Goal: Task Accomplishment & Management: Use online tool/utility

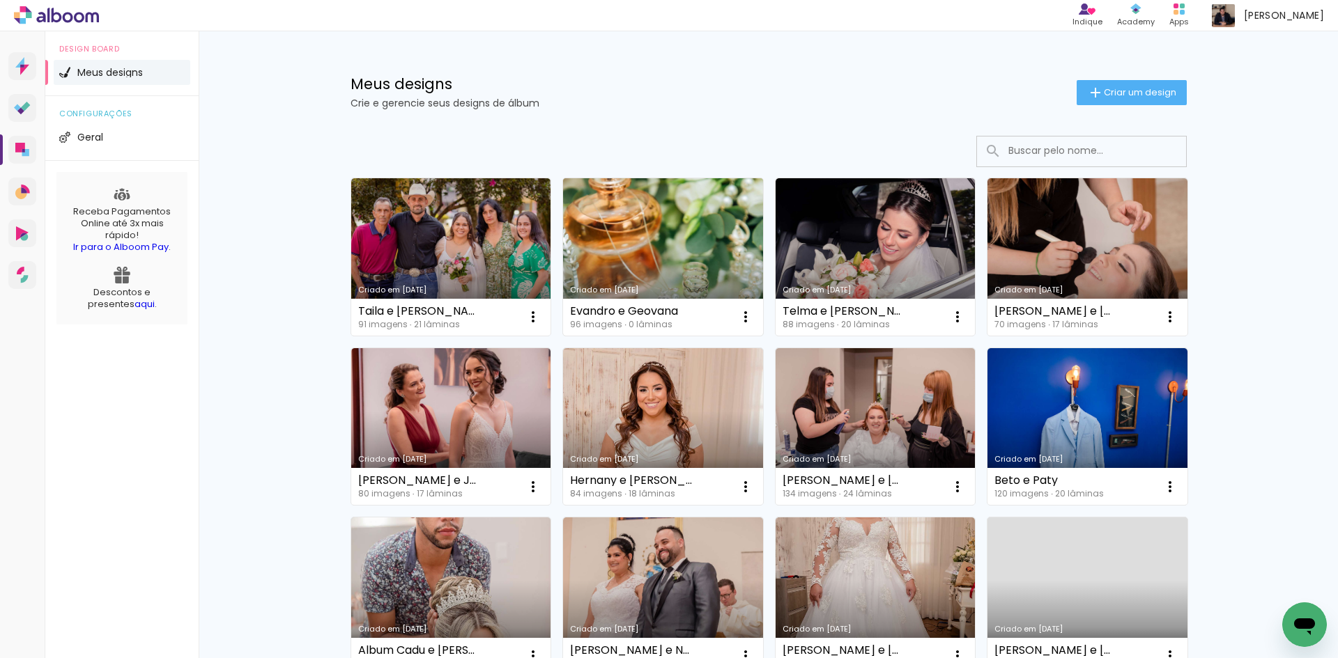
click at [666, 248] on link "Criado em [DATE]" at bounding box center [663, 256] width 200 height 157
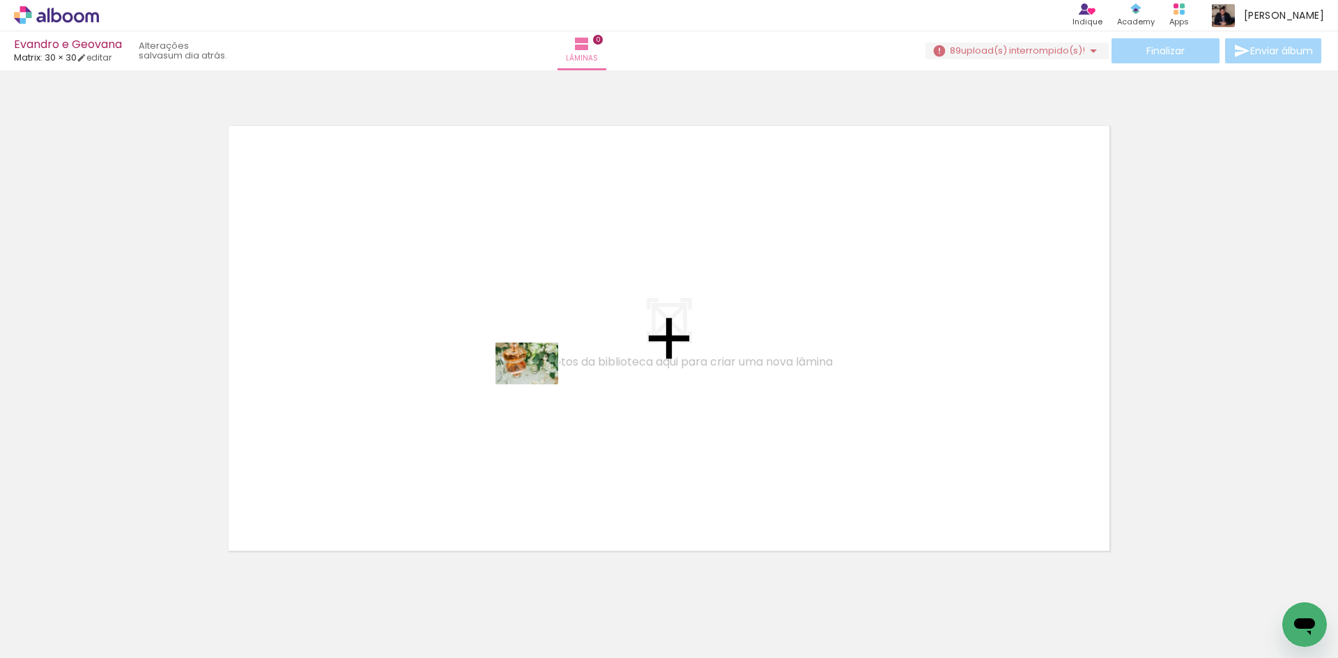
drag, startPoint x: 217, startPoint y: 583, endPoint x: 537, endPoint y: 385, distance: 377.0
click at [537, 385] on quentale-workspace at bounding box center [669, 329] width 1338 height 658
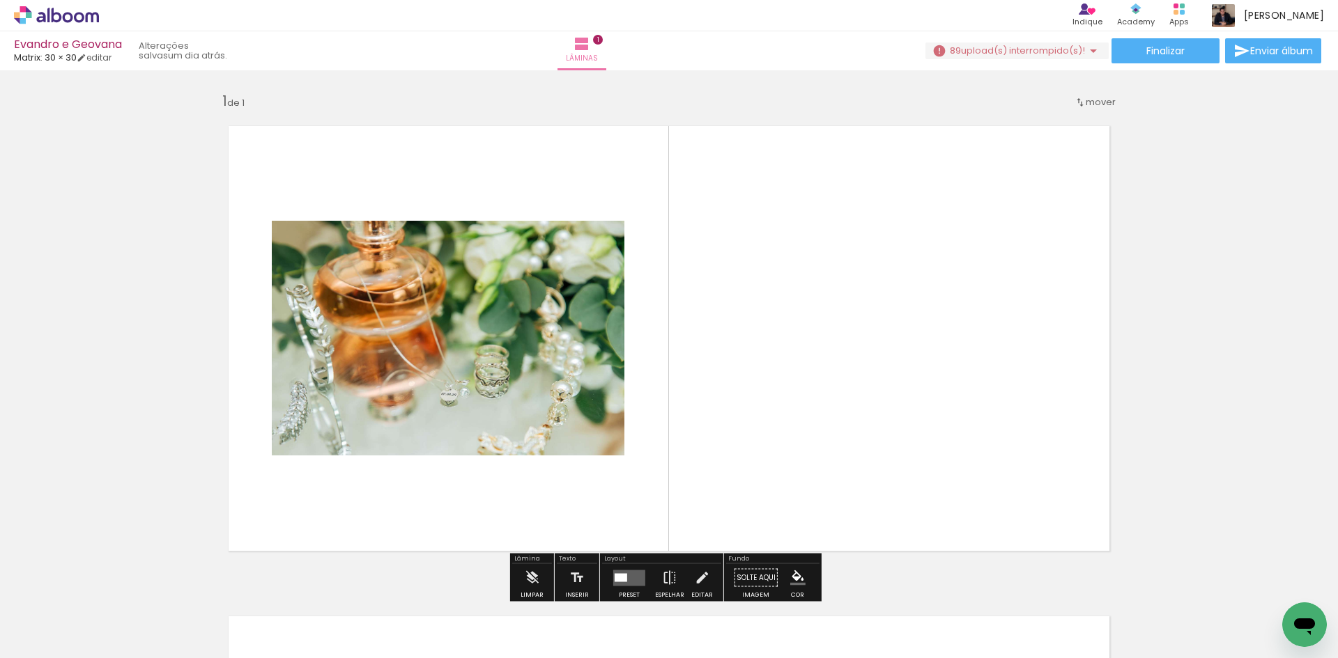
scroll to position [18, 0]
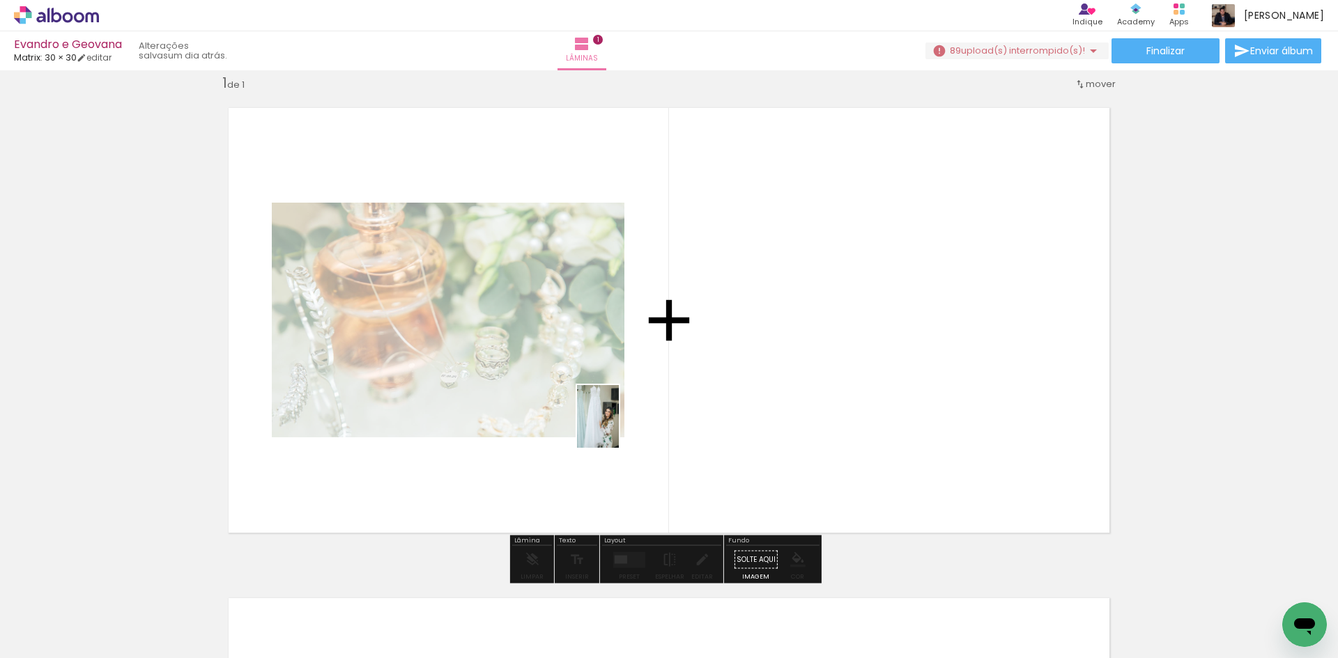
drag, startPoint x: 223, startPoint y: 620, endPoint x: 619, endPoint y: 427, distance: 440.3
click at [619, 427] on quentale-workspace at bounding box center [669, 329] width 1338 height 658
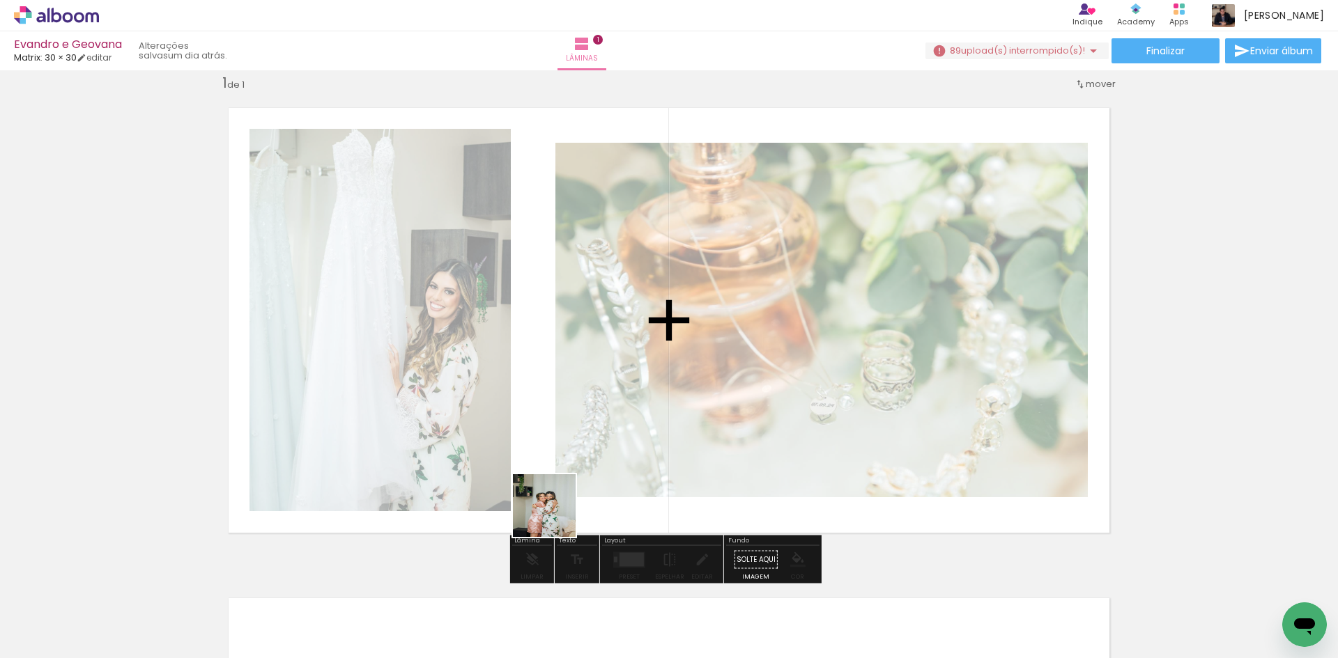
drag, startPoint x: 310, startPoint y: 624, endPoint x: 560, endPoint y: 513, distance: 273.6
click at [560, 513] on quentale-workspace at bounding box center [669, 329] width 1338 height 658
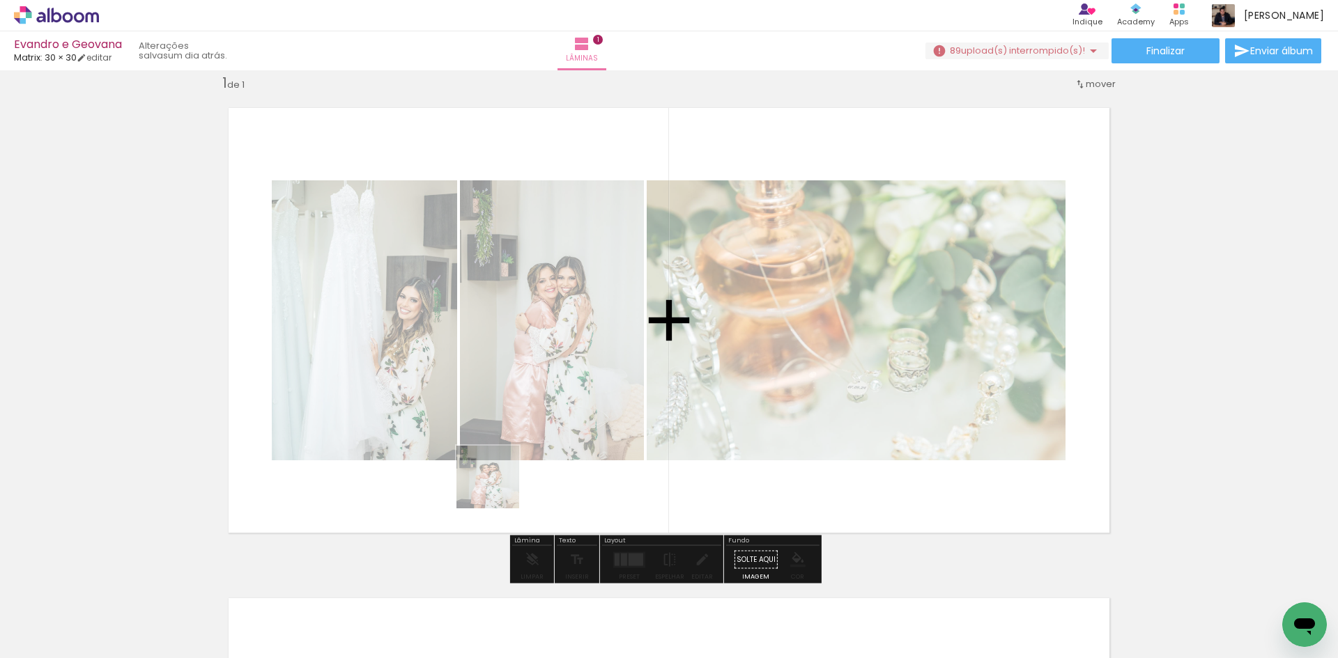
drag, startPoint x: 309, startPoint y: 617, endPoint x: 507, endPoint y: 481, distance: 240.0
click at [507, 481] on quentale-workspace at bounding box center [669, 329] width 1338 height 658
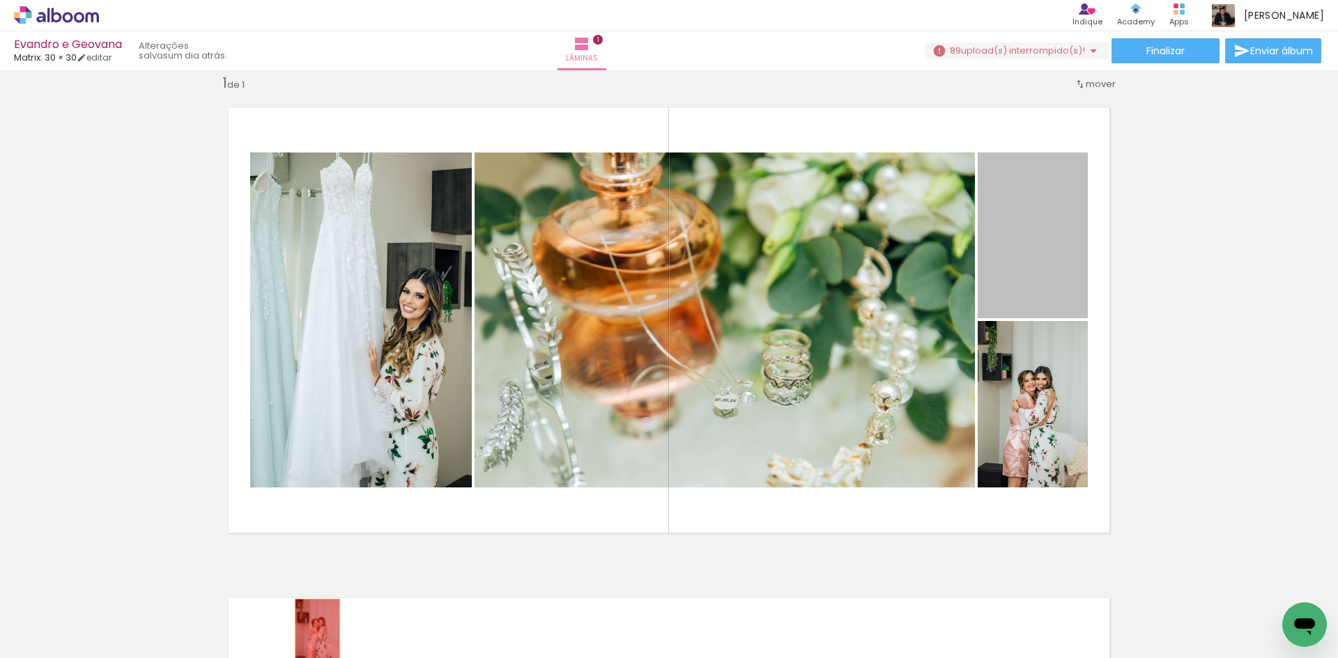
drag, startPoint x: 1024, startPoint y: 260, endPoint x: 312, endPoint y: 627, distance: 801.1
click at [313, 631] on quentale-workspace at bounding box center [669, 329] width 1338 height 658
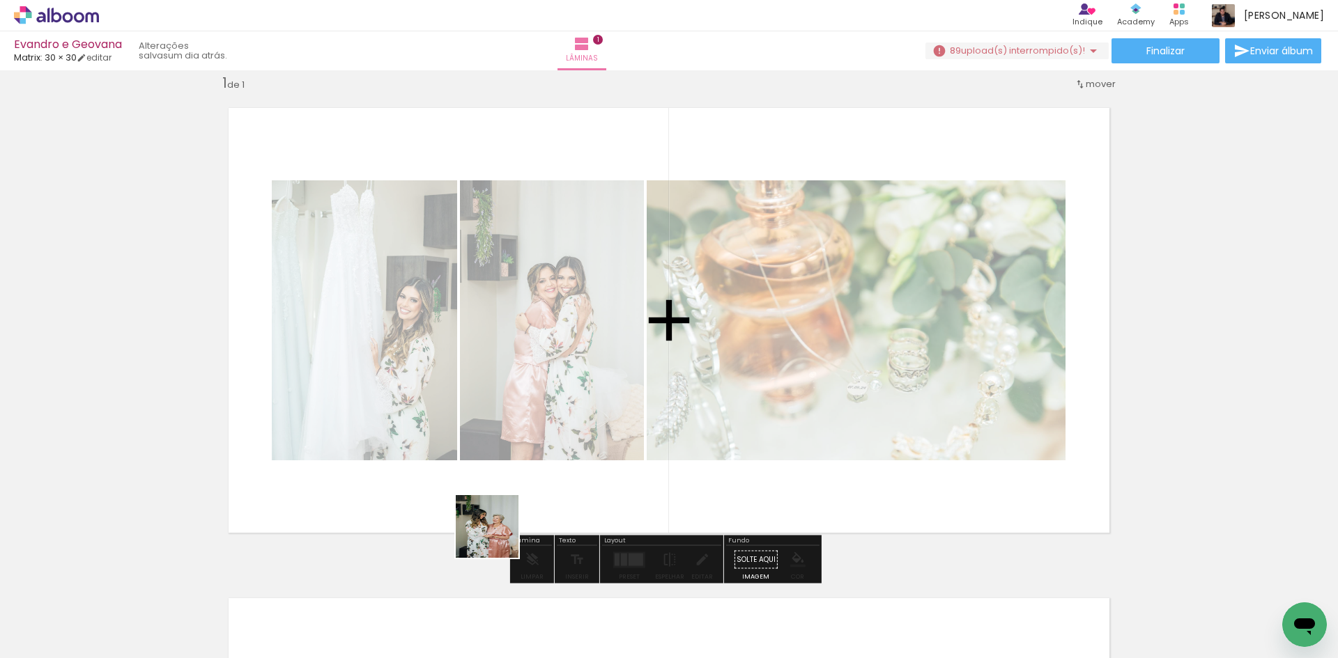
drag, startPoint x: 382, startPoint y: 619, endPoint x: 645, endPoint y: 440, distance: 318.9
click at [645, 440] on quentale-workspace at bounding box center [669, 329] width 1338 height 658
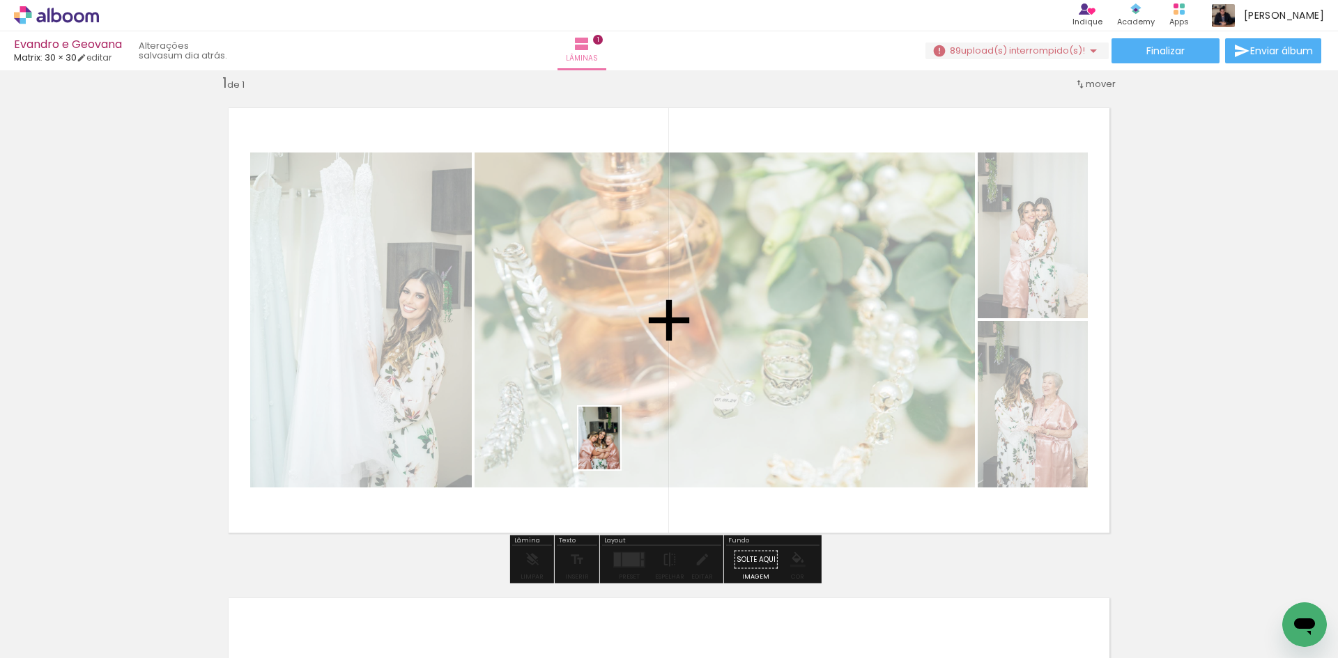
drag, startPoint x: 461, startPoint y: 637, endPoint x: 621, endPoint y: 446, distance: 249.2
click at [621, 446] on quentale-workspace at bounding box center [669, 329] width 1338 height 658
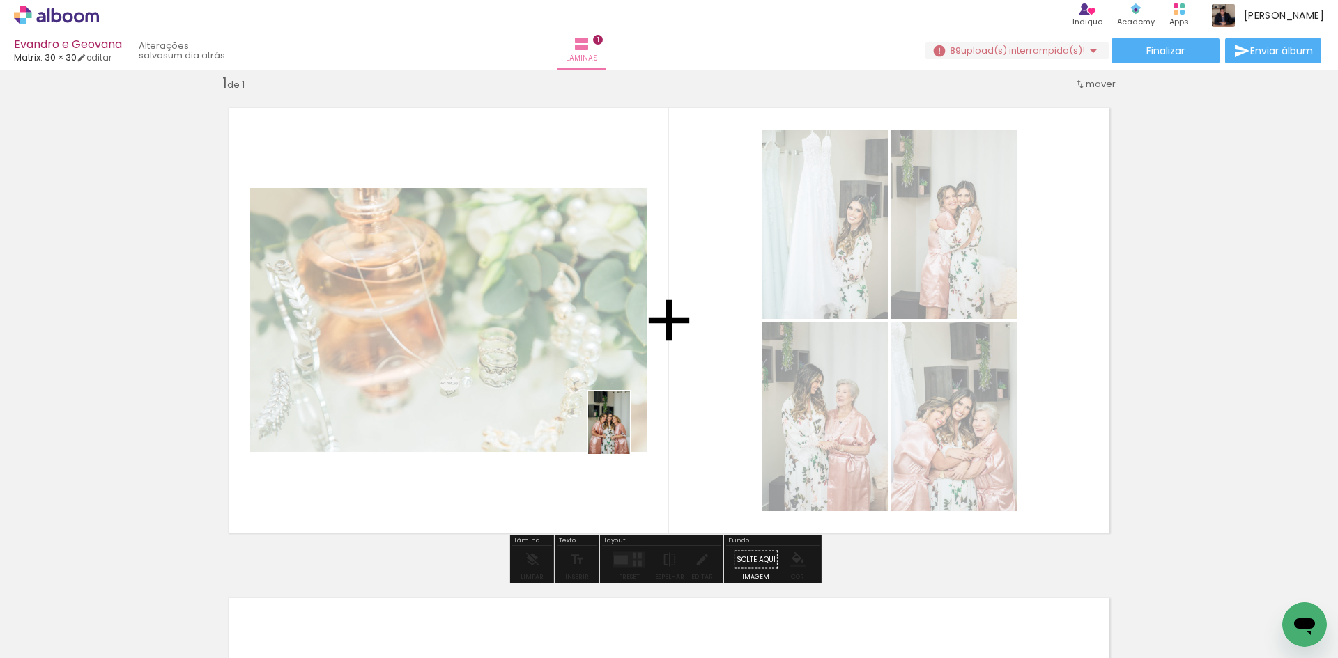
drag, startPoint x: 527, startPoint y: 629, endPoint x: 630, endPoint y: 433, distance: 220.9
click at [630, 433] on quentale-workspace at bounding box center [669, 329] width 1338 height 658
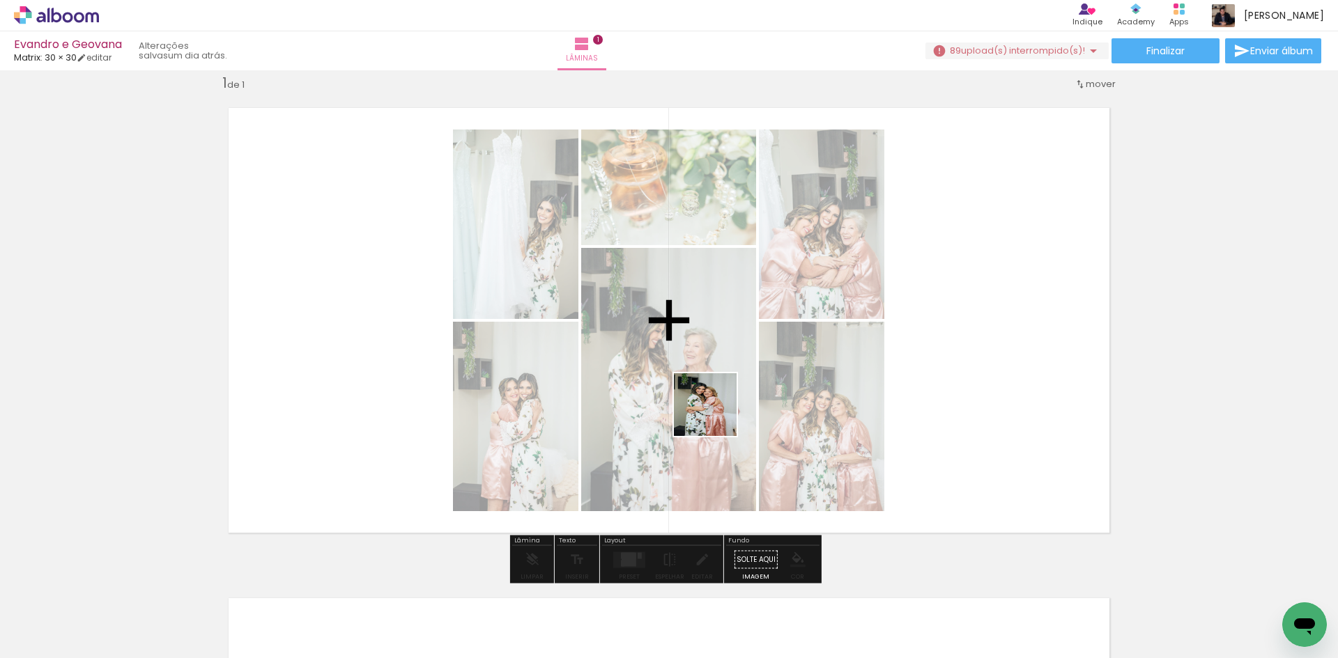
drag, startPoint x: 614, startPoint y: 620, endPoint x: 716, endPoint y: 415, distance: 228.7
click at [716, 415] on quentale-workspace at bounding box center [669, 329] width 1338 height 658
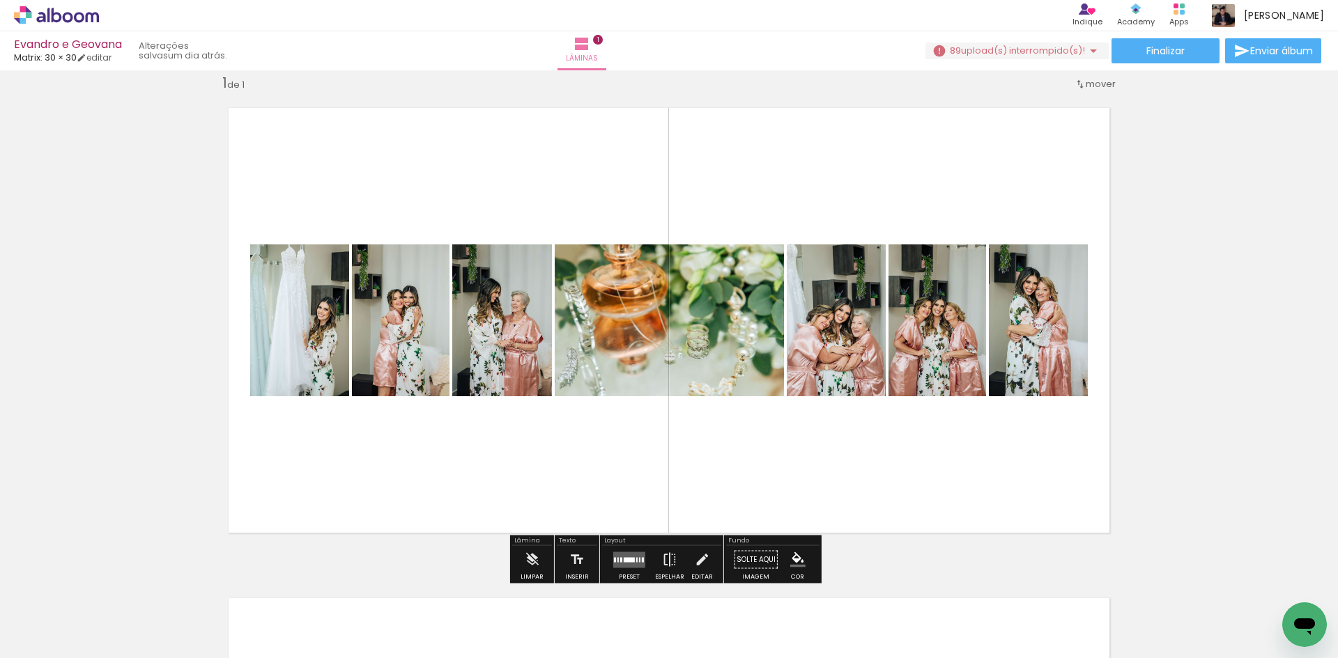
click at [617, 562] on quentale-layouter at bounding box center [629, 560] width 32 height 16
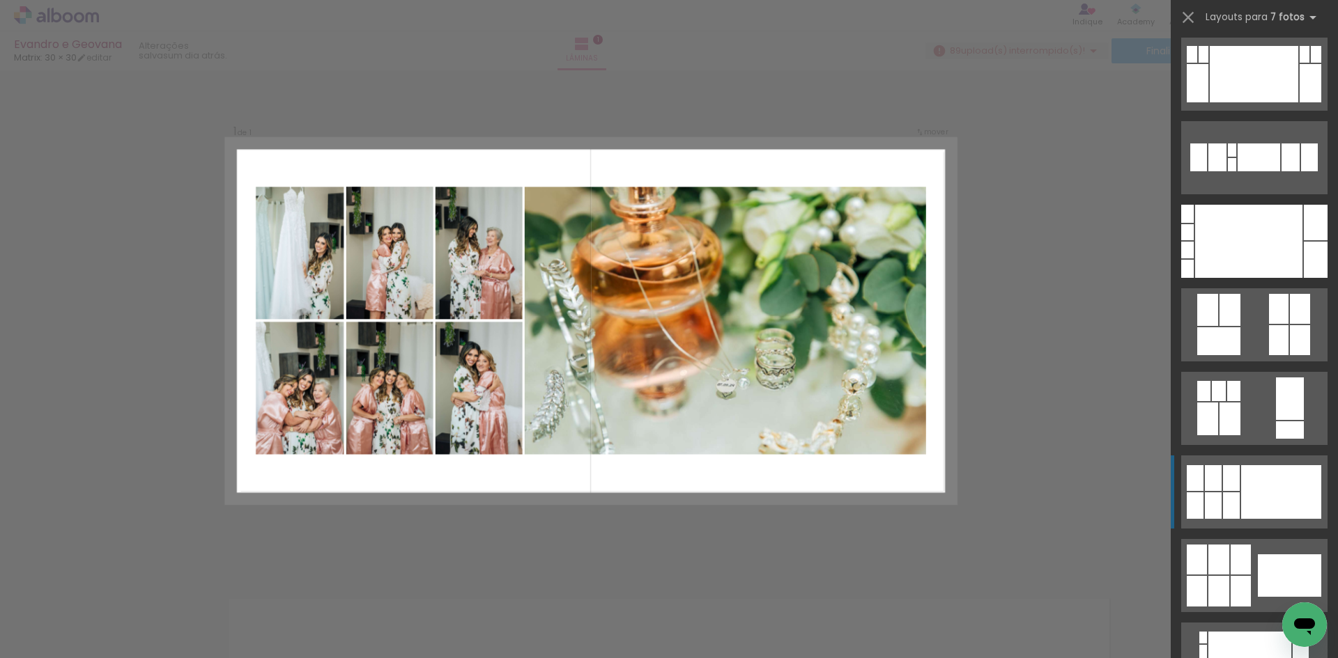
scroll to position [93, 0]
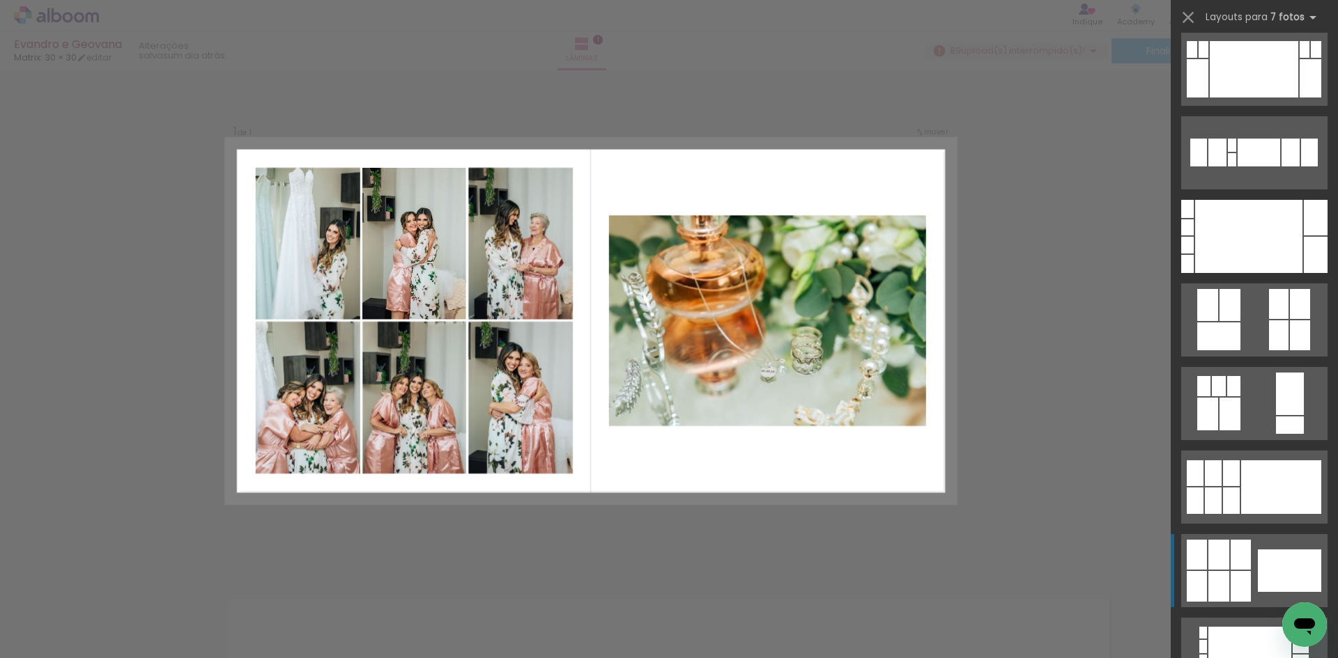
click at [1251, 571] on quentale-layouter at bounding box center [1254, 570] width 146 height 73
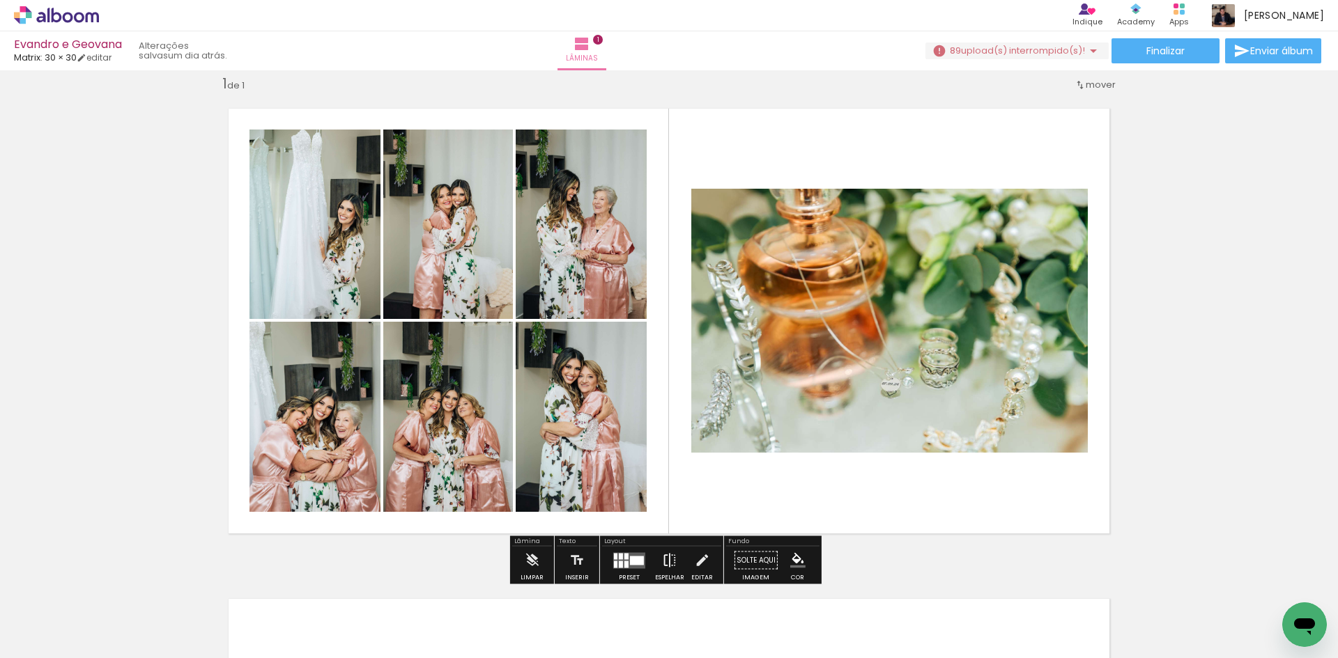
click at [672, 558] on iron-icon at bounding box center [669, 561] width 15 height 28
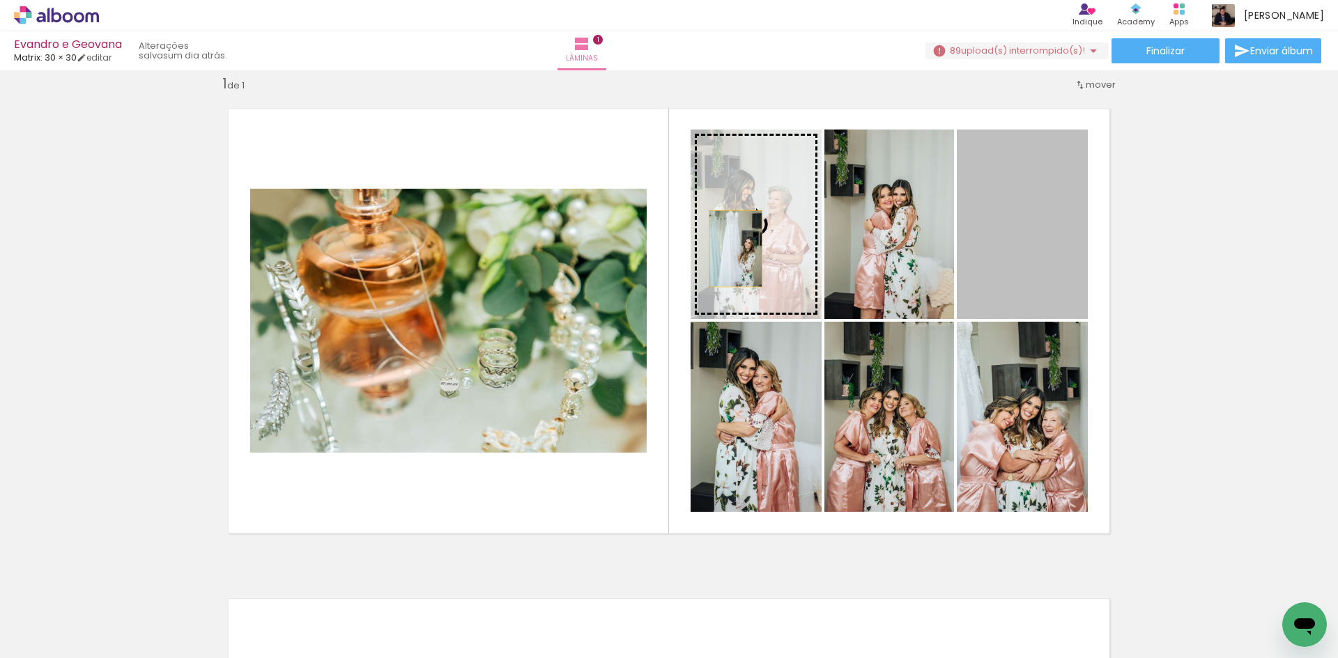
drag, startPoint x: 1024, startPoint y: 255, endPoint x: 730, endPoint y: 249, distance: 294.1
click at [0, 0] on slot at bounding box center [0, 0] width 0 height 0
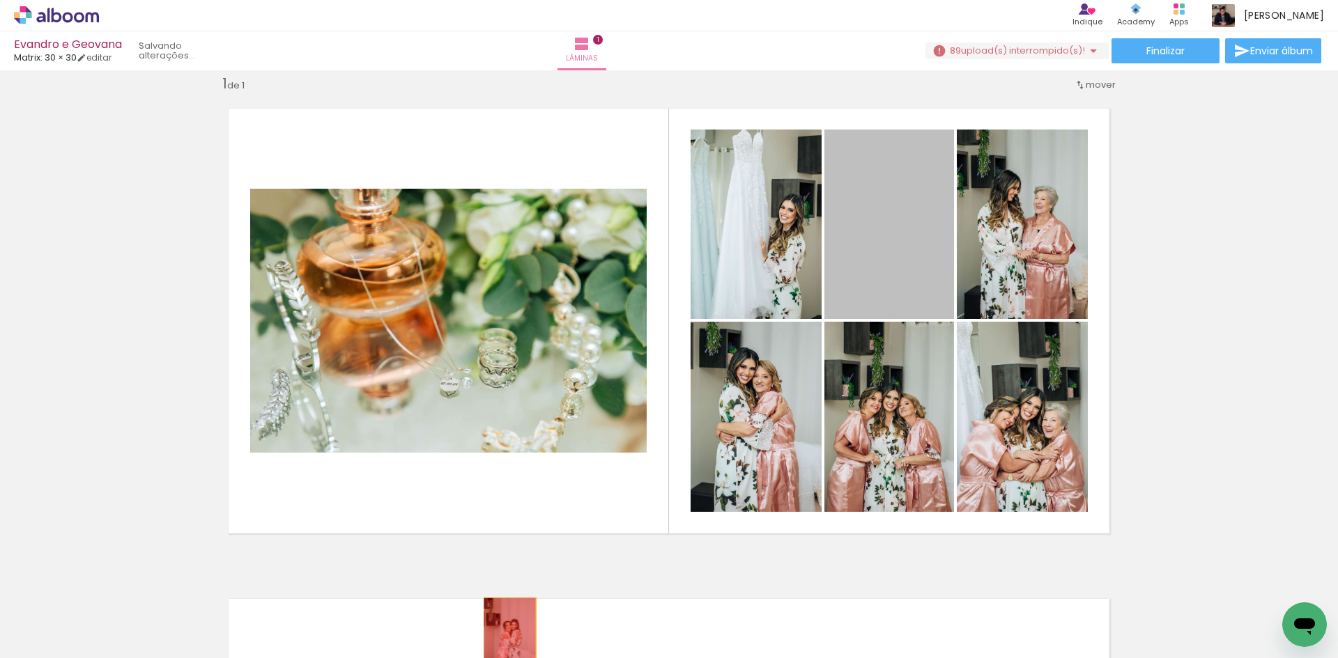
drag, startPoint x: 888, startPoint y: 256, endPoint x: 504, endPoint y: 636, distance: 539.5
click at [504, 636] on quentale-workspace at bounding box center [669, 329] width 1338 height 658
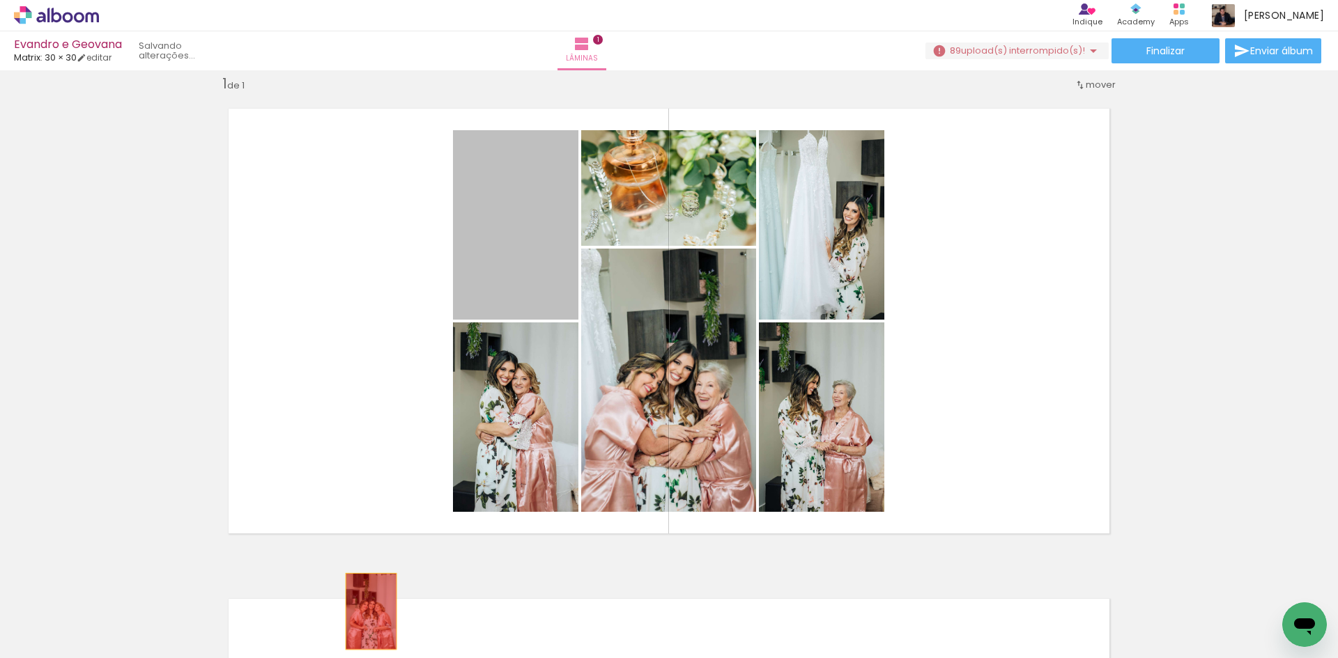
drag, startPoint x: 511, startPoint y: 253, endPoint x: 380, endPoint y: 606, distance: 376.7
click at [365, 615] on quentale-workspace at bounding box center [669, 329] width 1338 height 658
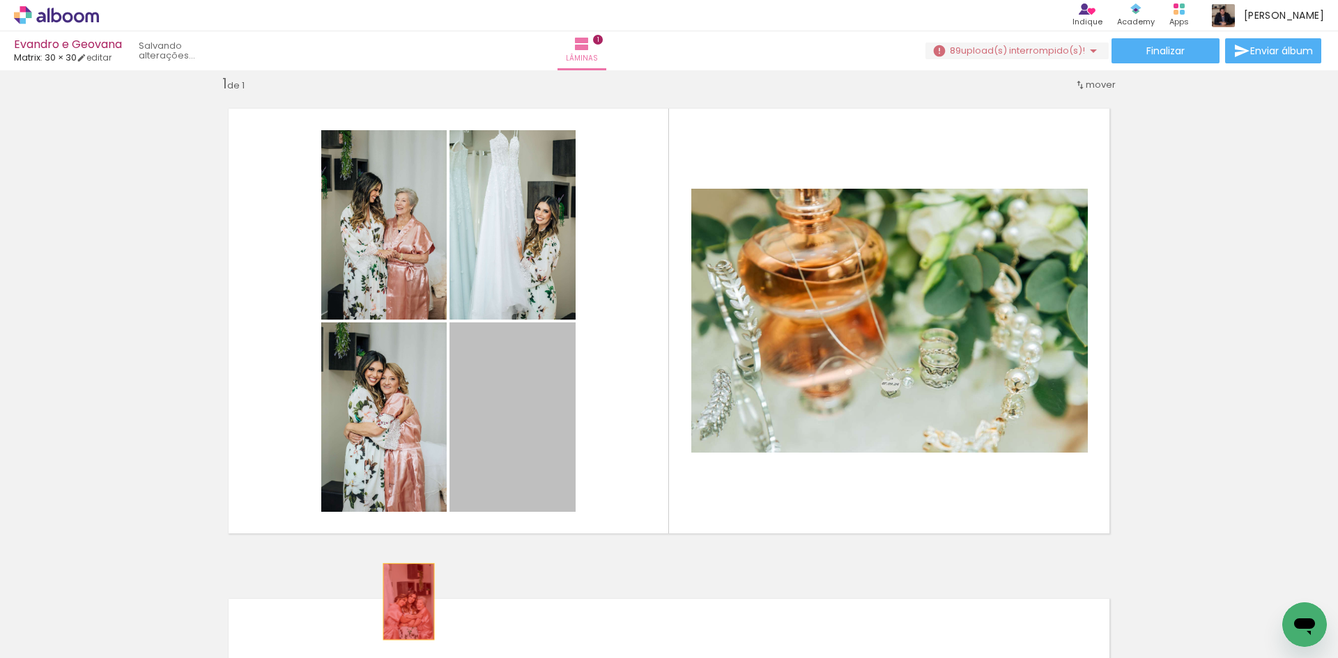
drag, startPoint x: 499, startPoint y: 377, endPoint x: 403, endPoint y: 602, distance: 244.4
click at [403, 602] on quentale-workspace at bounding box center [669, 329] width 1338 height 658
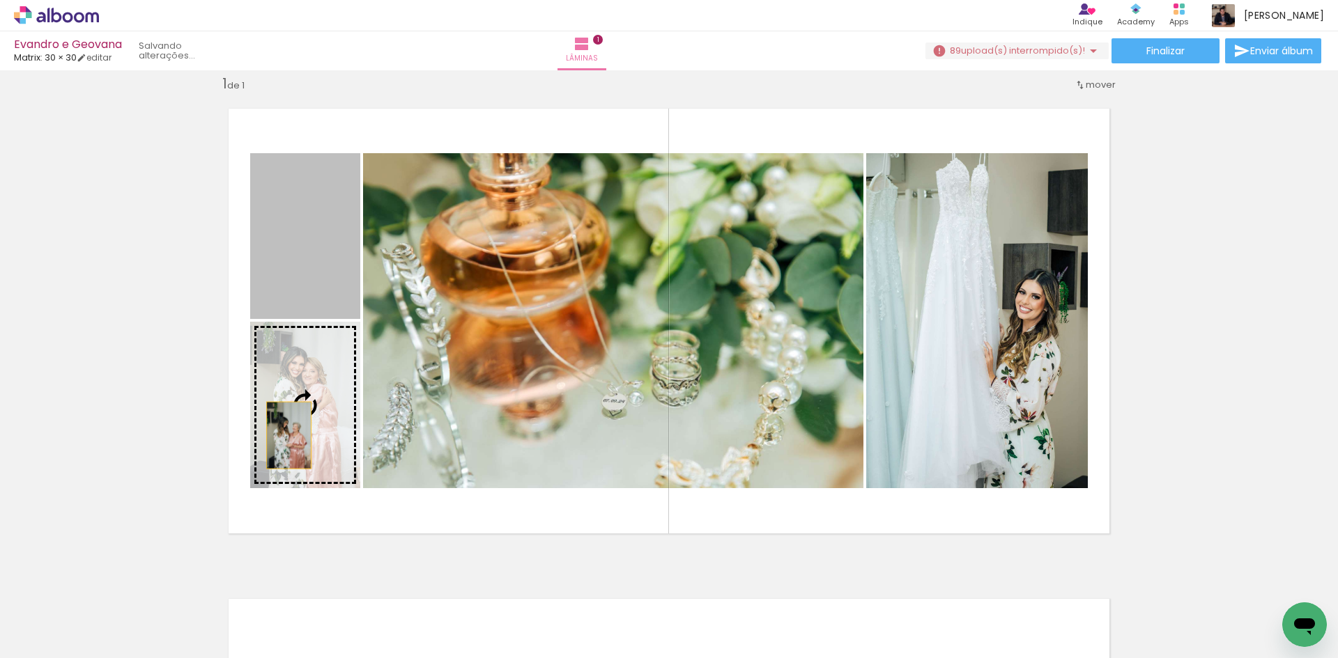
drag, startPoint x: 291, startPoint y: 243, endPoint x: 270, endPoint y: 545, distance: 302.5
click at [270, 545] on quentale-layouter at bounding box center [668, 321] width 911 height 456
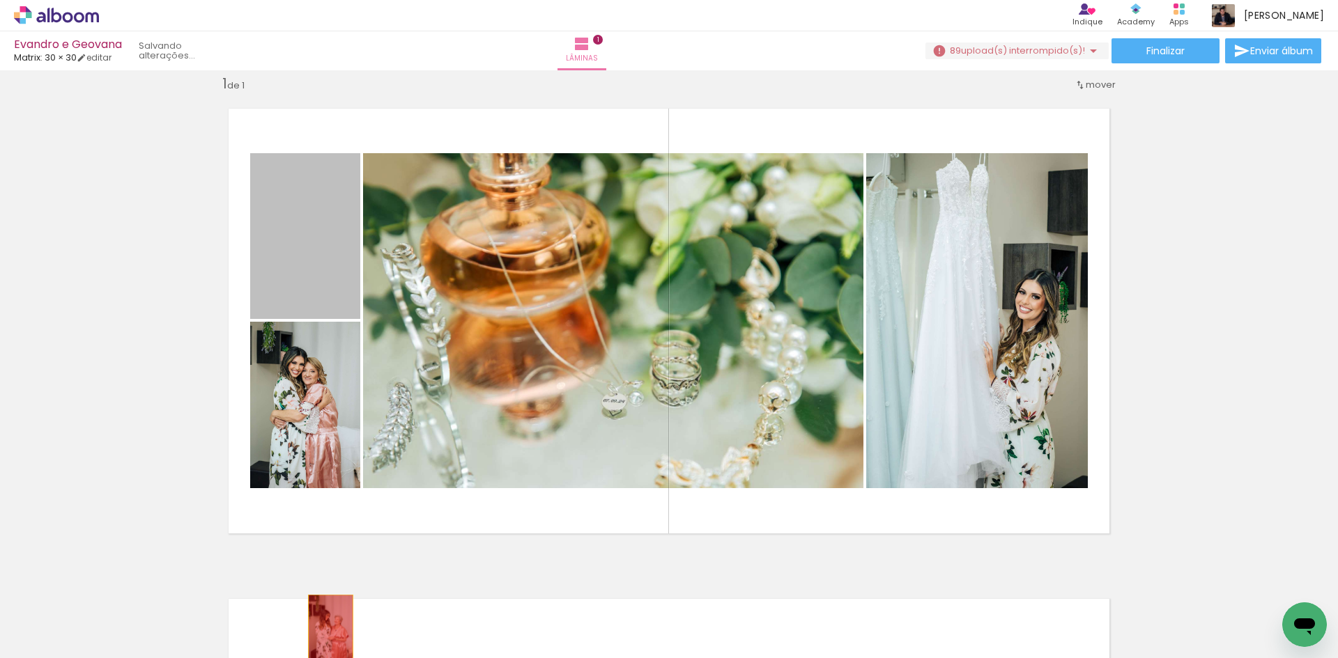
drag, startPoint x: 316, startPoint y: 245, endPoint x: 325, endPoint y: 628, distance: 383.3
click at [325, 628] on quentale-workspace at bounding box center [669, 329] width 1338 height 658
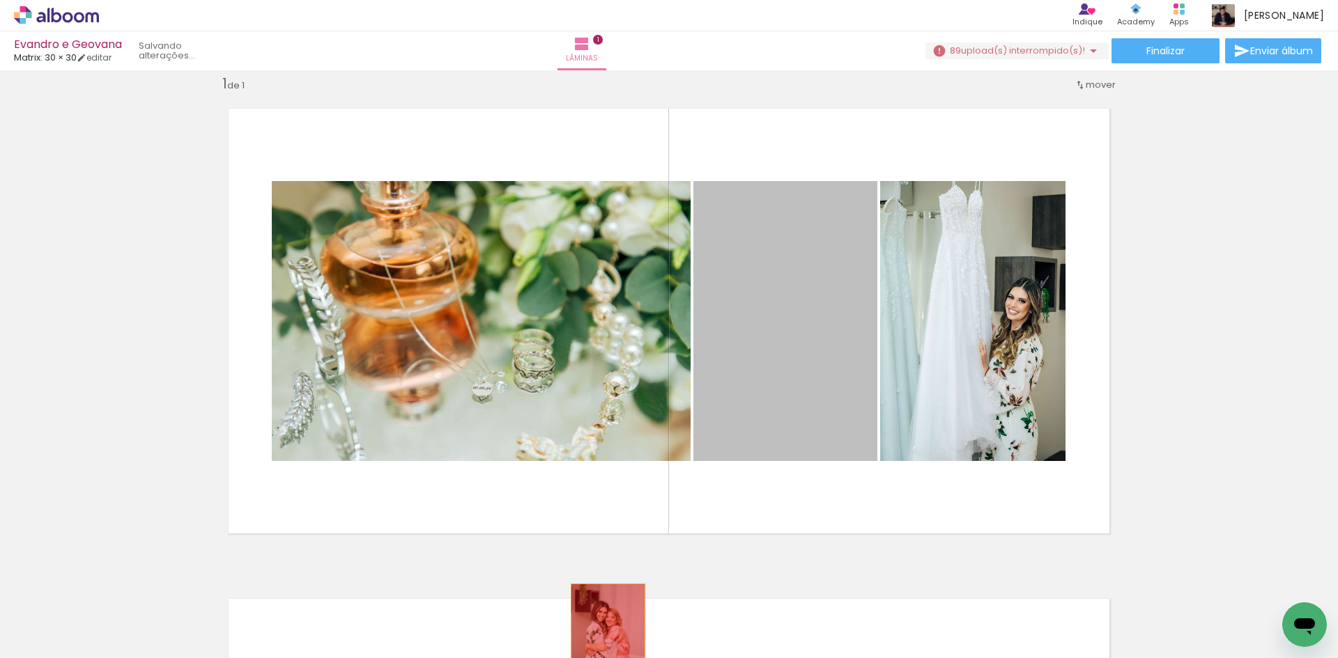
drag, startPoint x: 750, startPoint y: 314, endPoint x: 603, endPoint y: 640, distance: 358.3
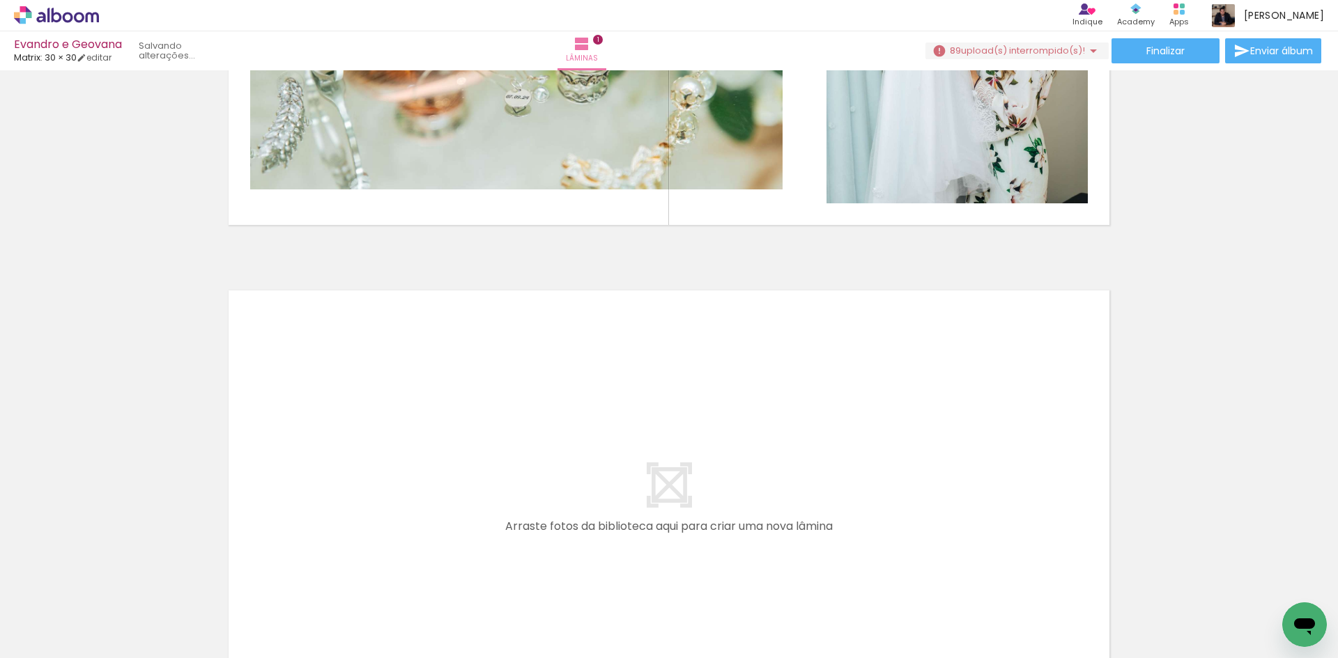
scroll to position [389, 0]
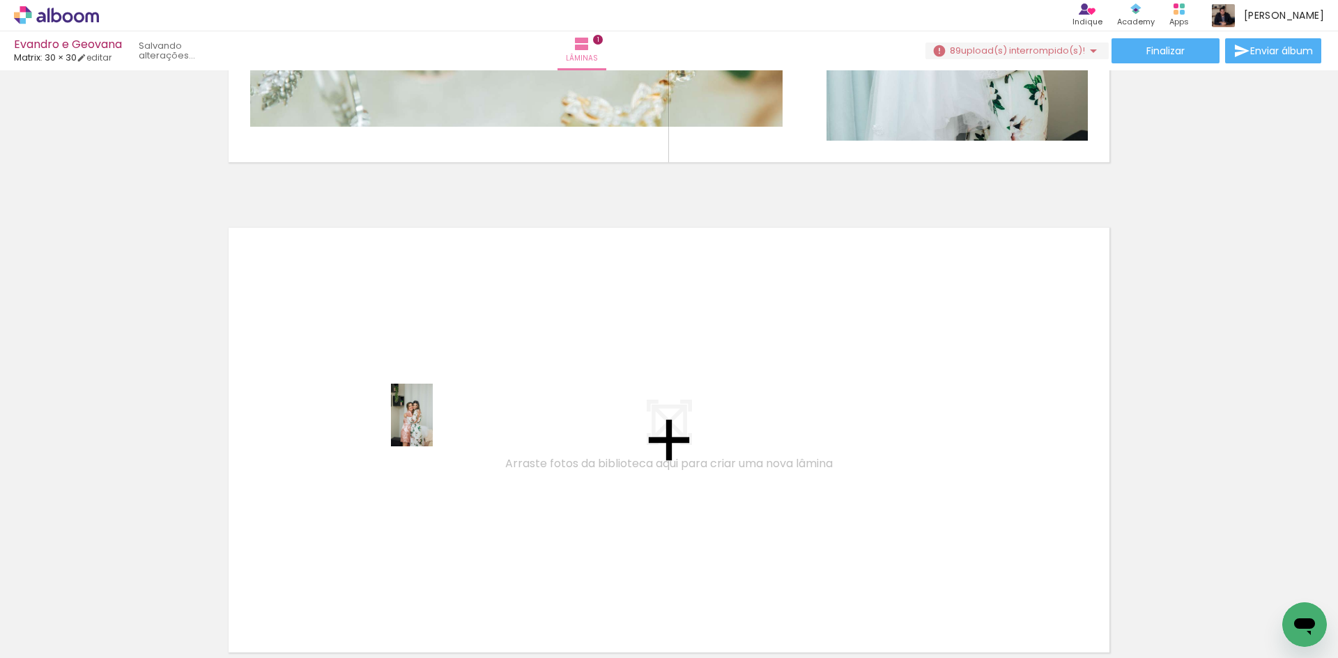
drag, startPoint x: 311, startPoint y: 610, endPoint x: 433, endPoint y: 426, distance: 221.3
click at [433, 426] on quentale-workspace at bounding box center [669, 329] width 1338 height 658
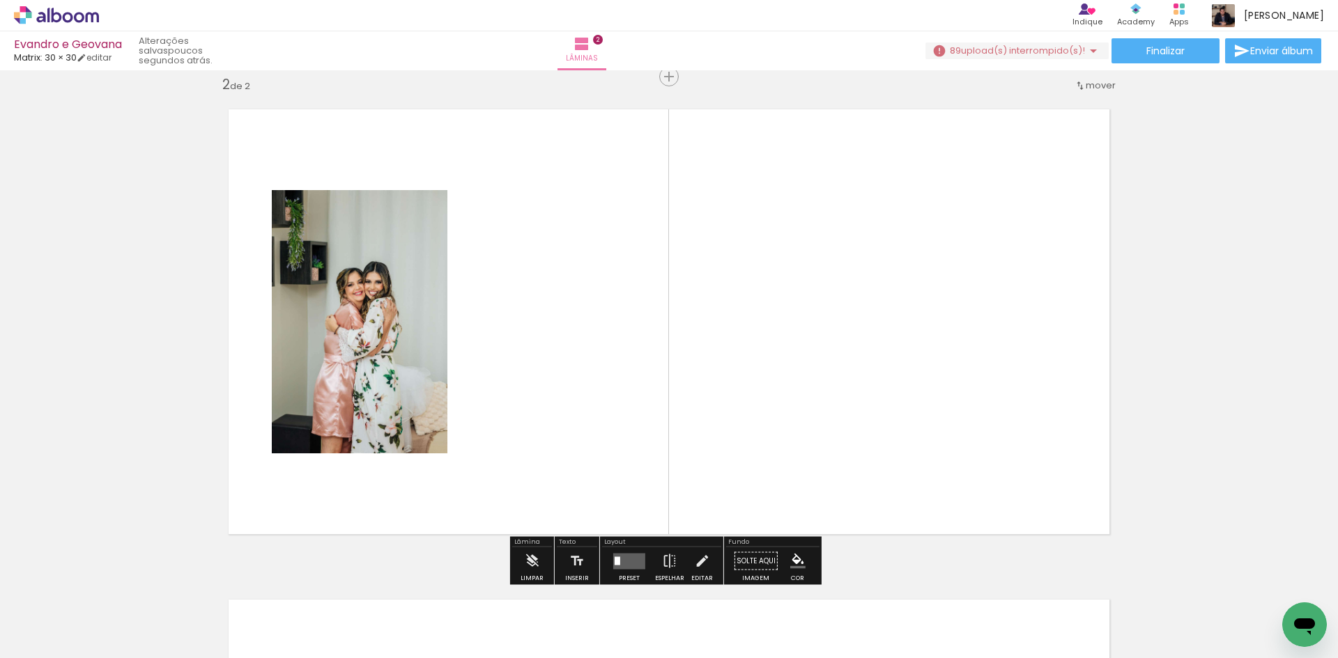
scroll to position [509, 0]
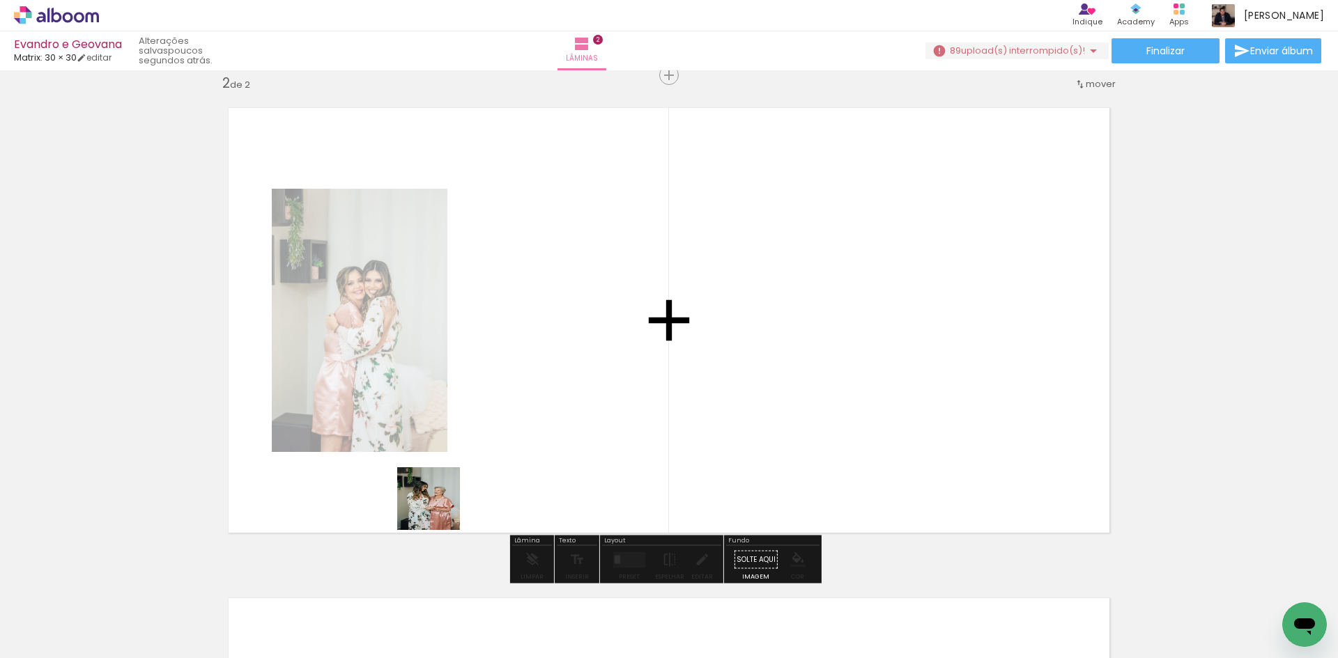
drag, startPoint x: 401, startPoint y: 582, endPoint x: 502, endPoint y: 410, distance: 199.2
click at [502, 410] on quentale-workspace at bounding box center [669, 329] width 1338 height 658
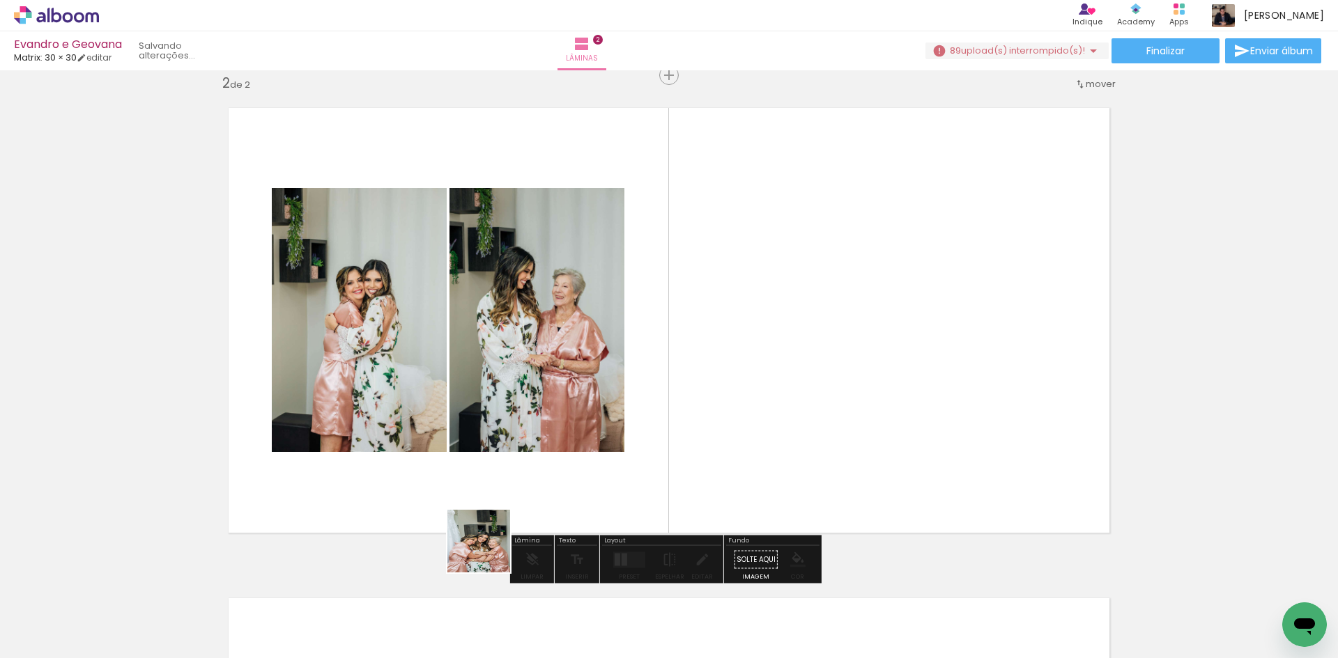
drag, startPoint x: 479, startPoint y: 580, endPoint x: 559, endPoint y: 390, distance: 205.5
click at [560, 384] on quentale-workspace at bounding box center [669, 329] width 1338 height 658
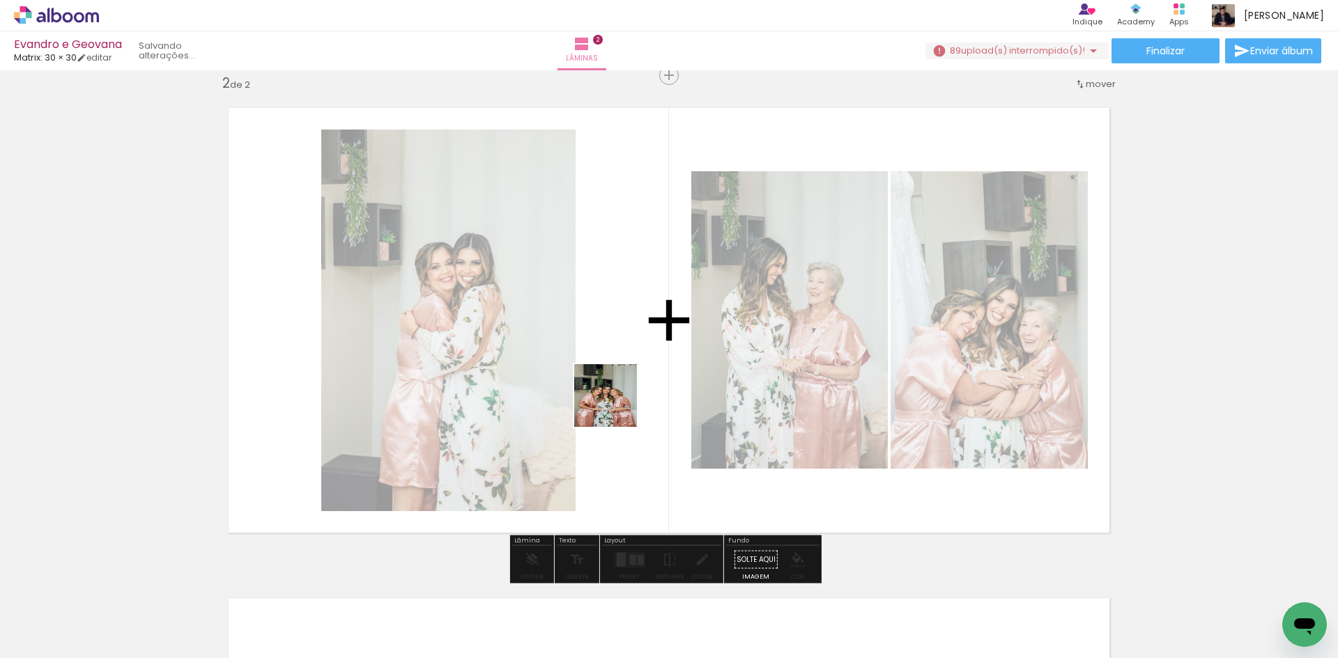
drag, startPoint x: 564, startPoint y: 550, endPoint x: 618, endPoint y: 400, distance: 159.3
click at [618, 400] on quentale-workspace at bounding box center [669, 329] width 1338 height 658
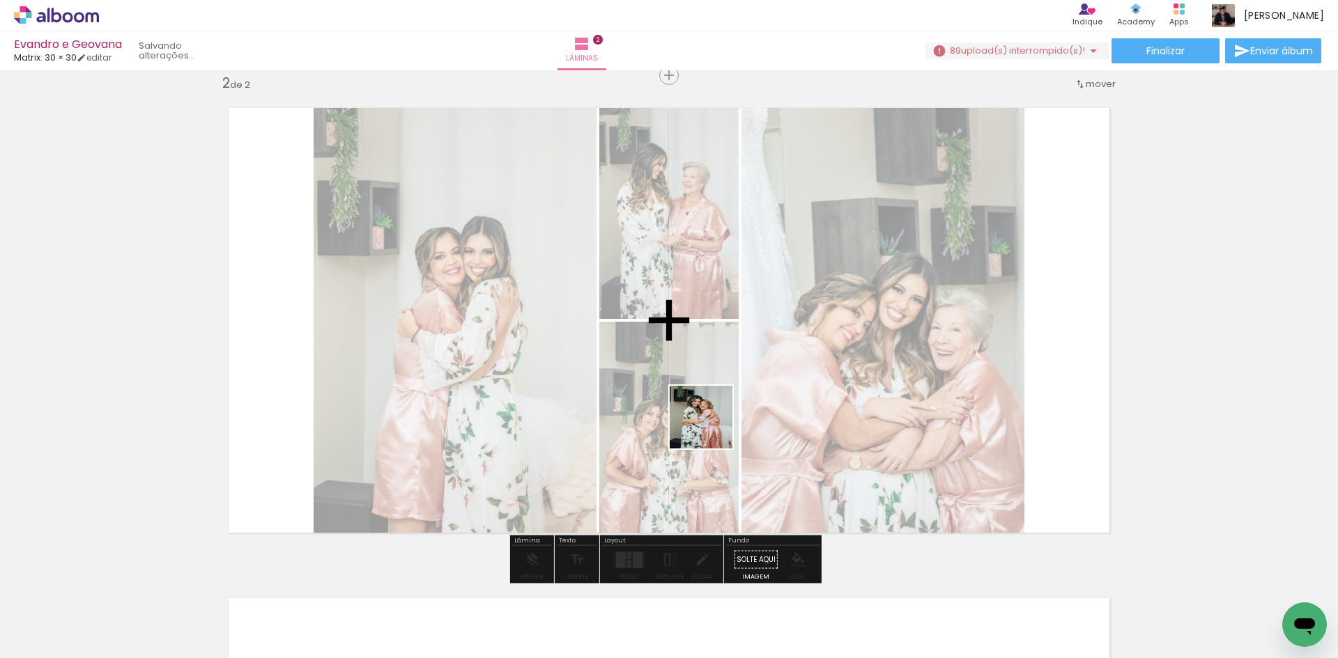
drag, startPoint x: 697, startPoint y: 447, endPoint x: 737, endPoint y: 396, distance: 65.0
click at [736, 397] on quentale-workspace at bounding box center [669, 329] width 1338 height 658
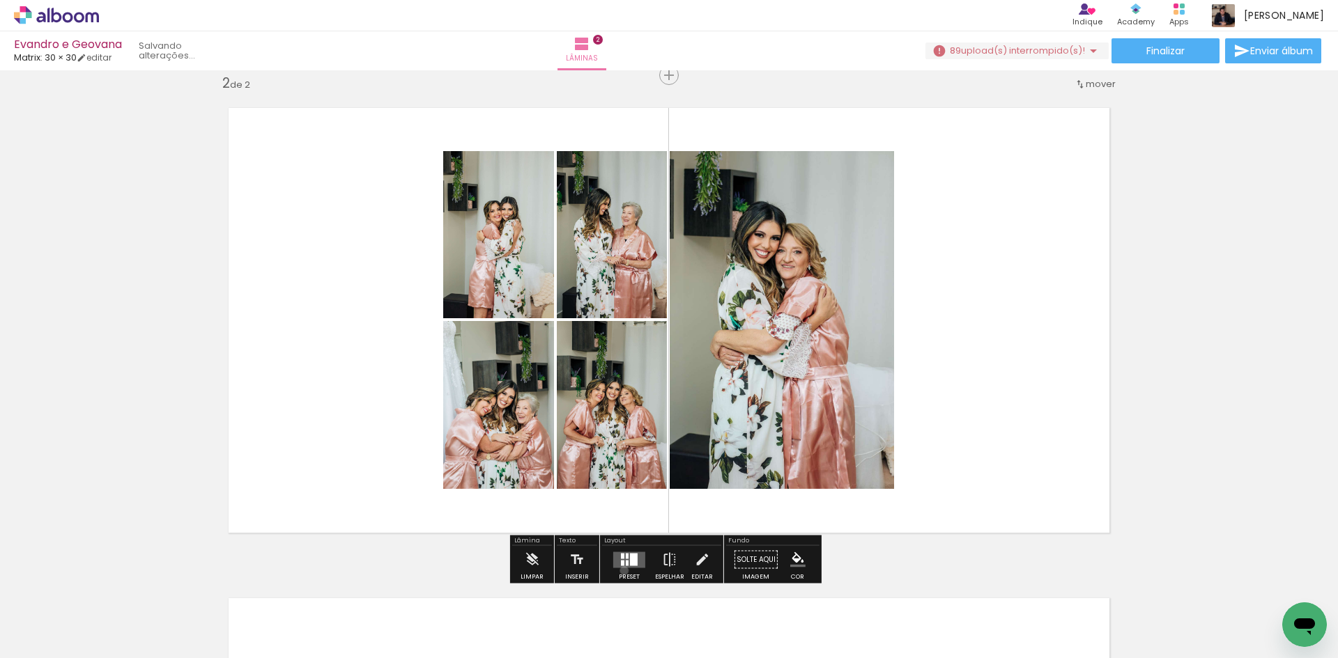
click at [621, 571] on div at bounding box center [629, 560] width 38 height 28
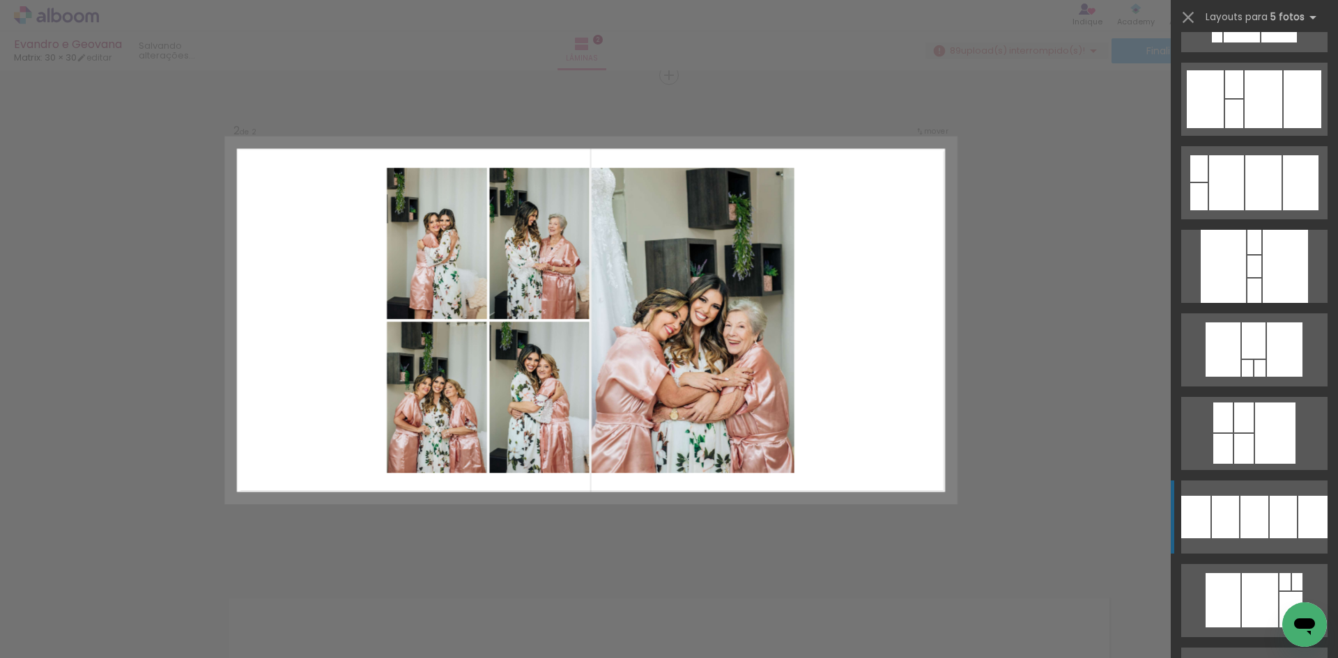
scroll to position [3205, 0]
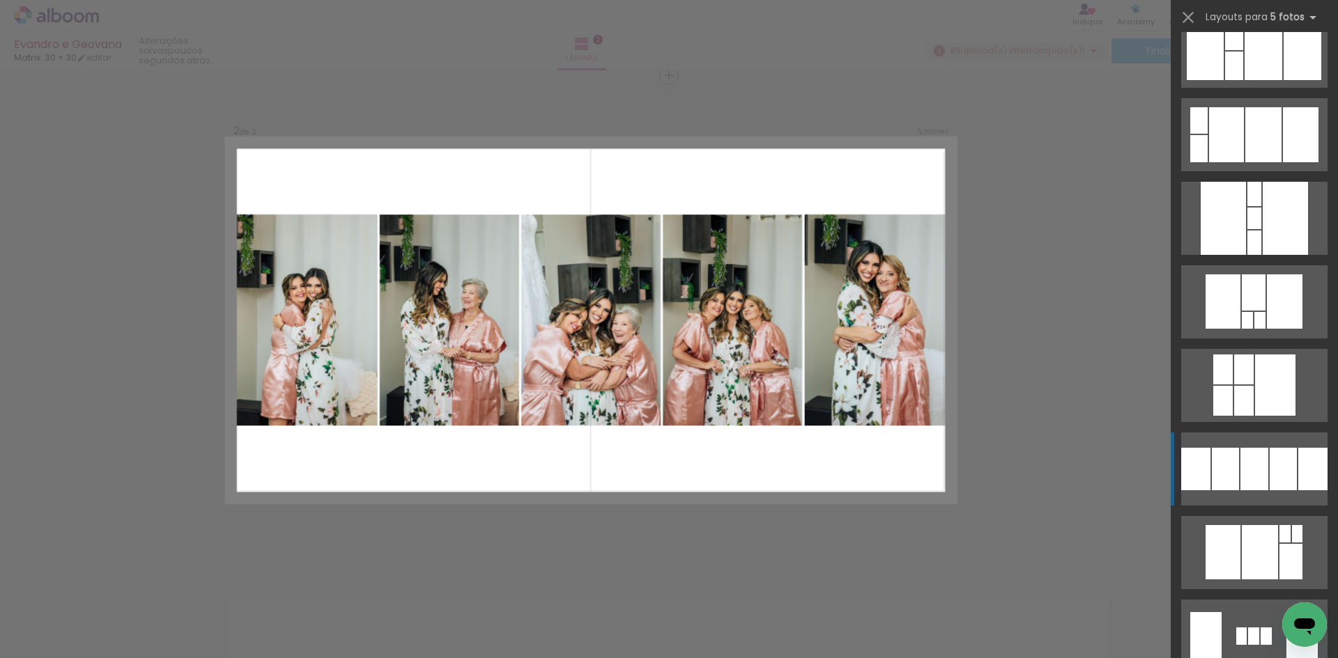
click at [1249, 451] on div at bounding box center [1254, 469] width 28 height 42
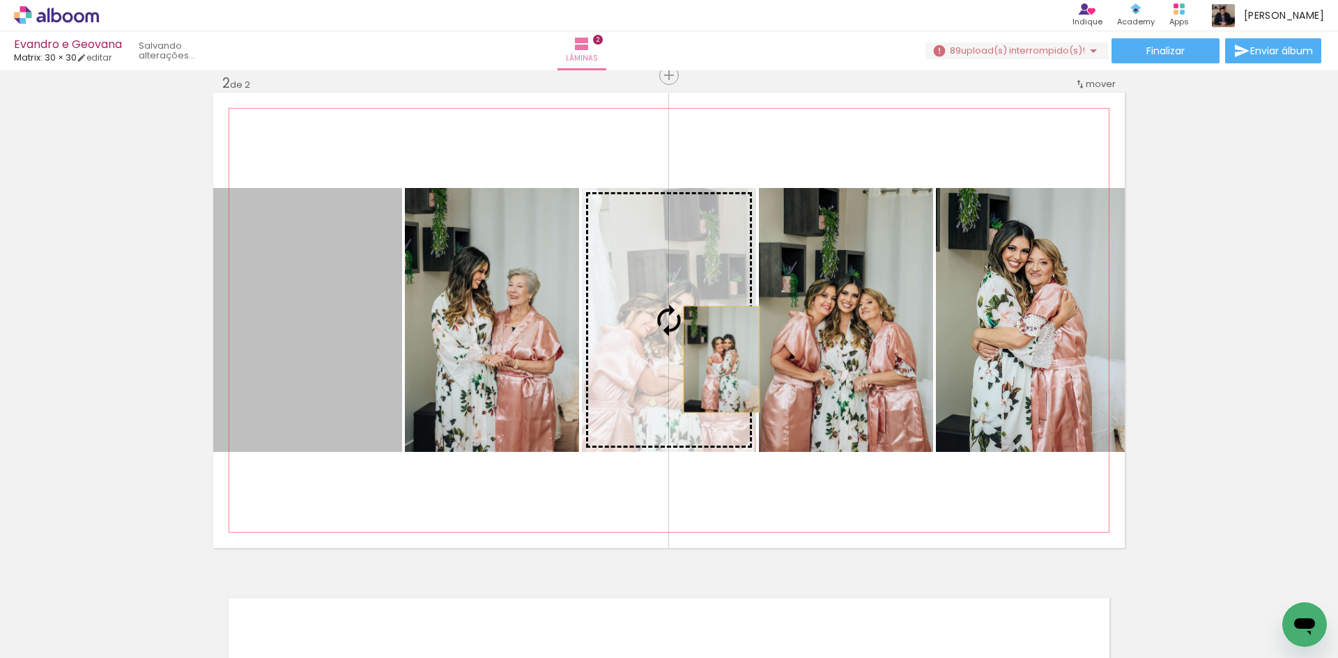
drag, startPoint x: 408, startPoint y: 362, endPoint x: 716, endPoint y: 360, distance: 308.7
click at [0, 0] on slot at bounding box center [0, 0] width 0 height 0
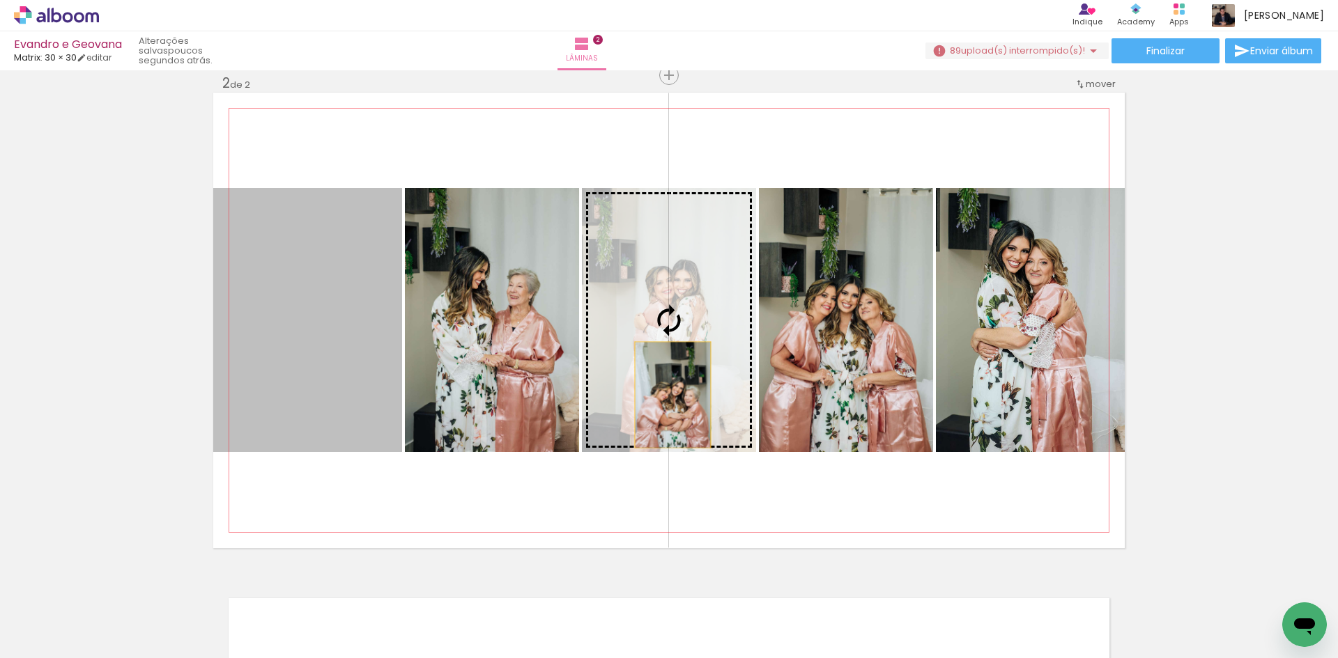
drag, startPoint x: 284, startPoint y: 398, endPoint x: 668, endPoint y: 395, distance: 383.9
click at [0, 0] on slot at bounding box center [0, 0] width 0 height 0
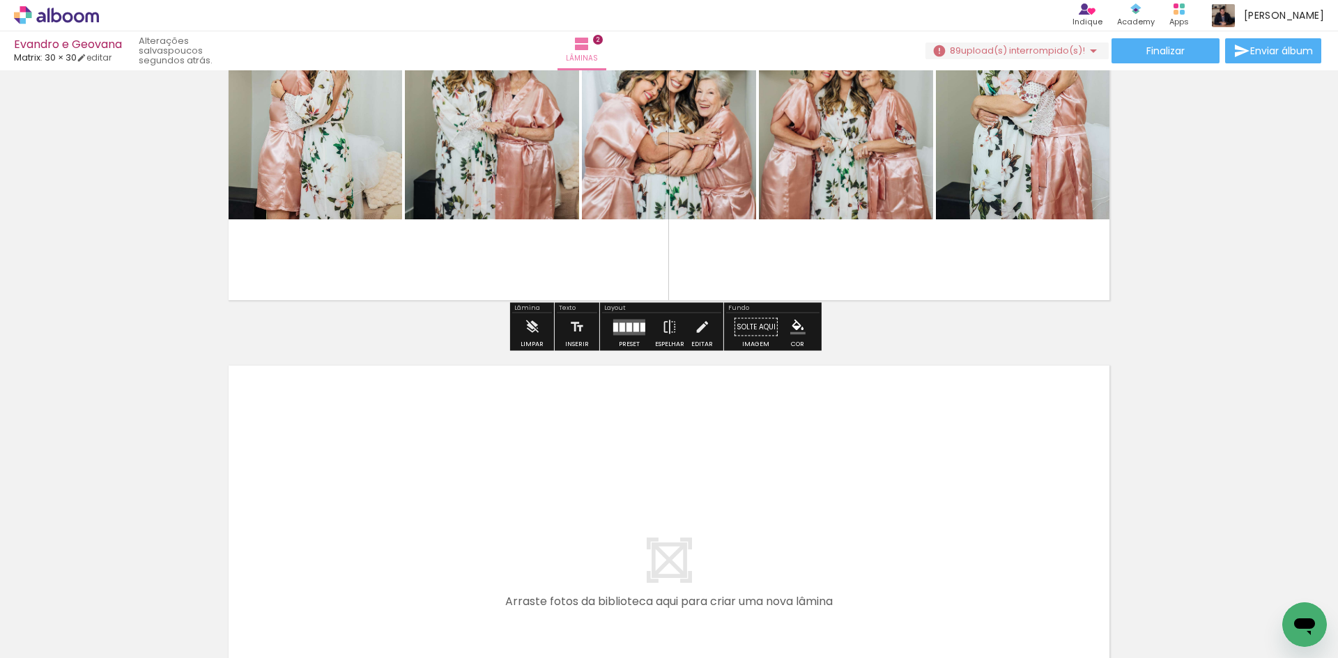
scroll to position [881, 0]
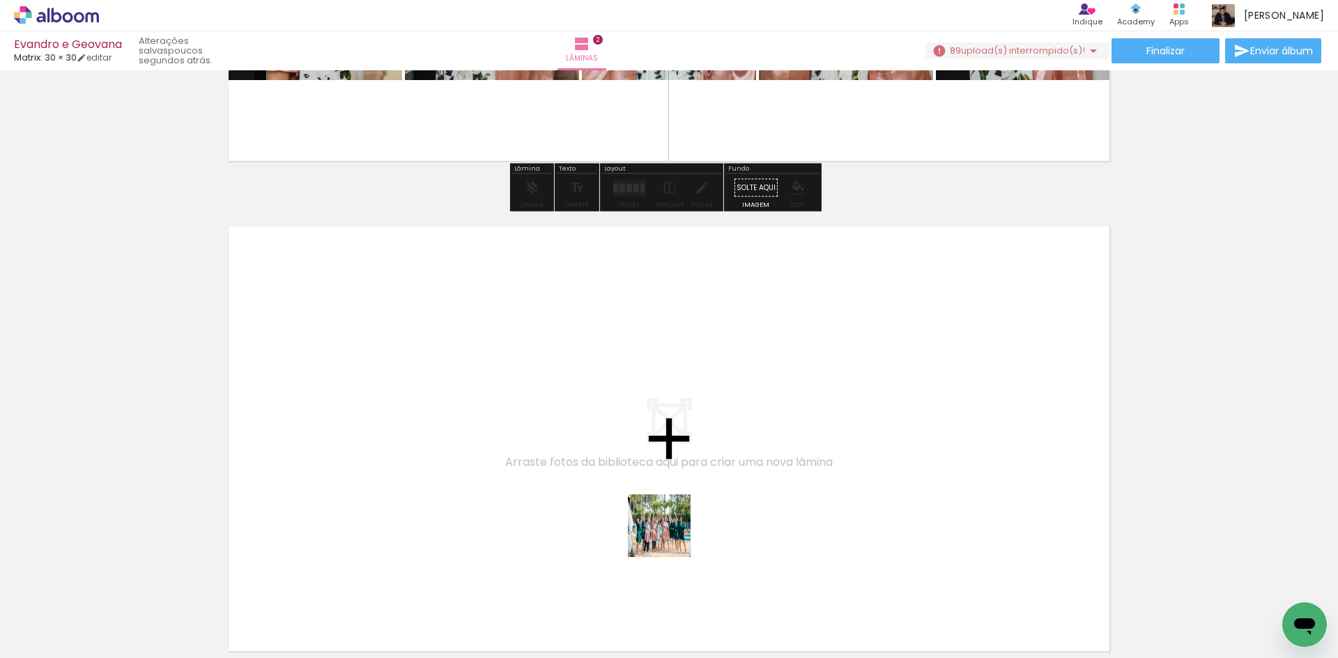
drag, startPoint x: 698, startPoint y: 622, endPoint x: 593, endPoint y: 397, distance: 248.4
click at [593, 397] on quentale-workspace at bounding box center [669, 329] width 1338 height 658
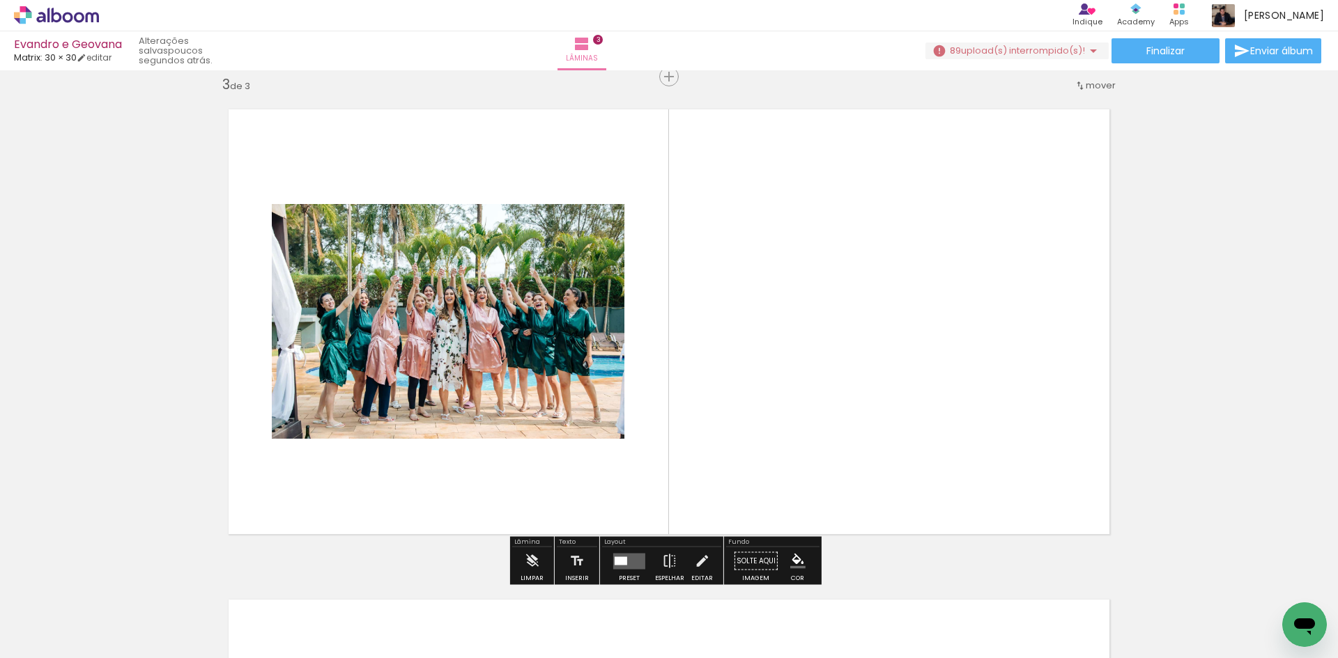
scroll to position [999, 0]
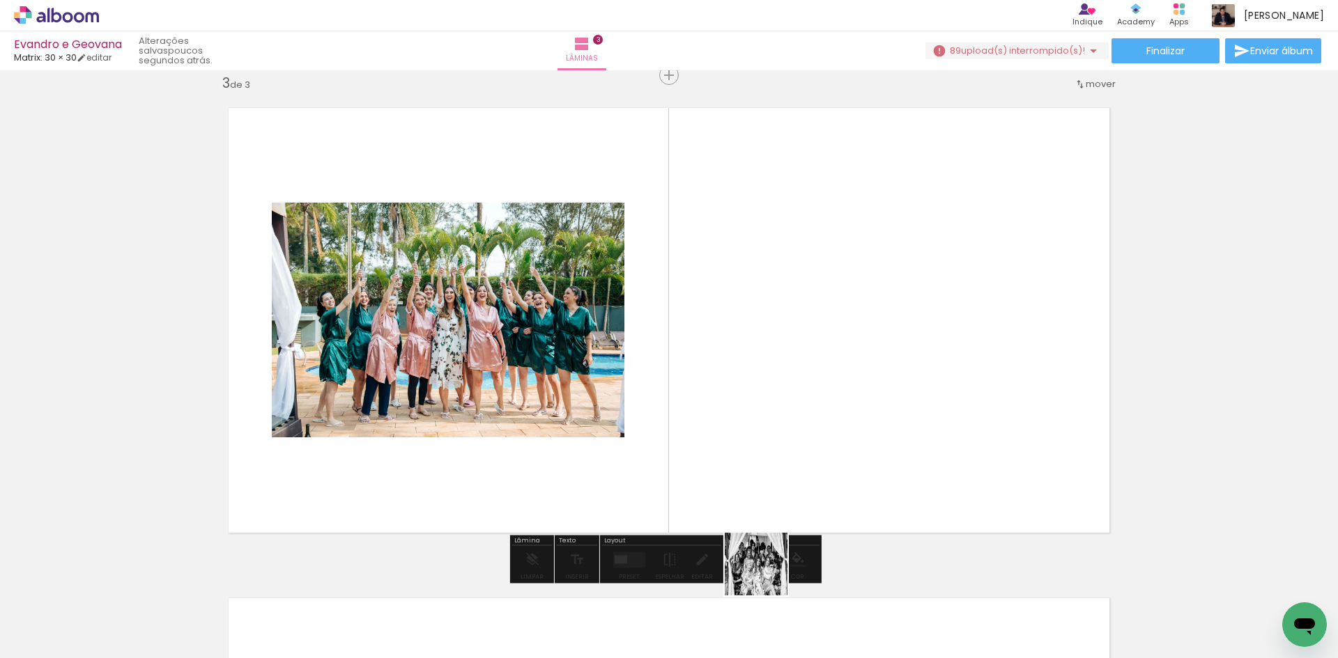
drag, startPoint x: 766, startPoint y: 575, endPoint x: 766, endPoint y: 423, distance: 151.9
click at [766, 423] on quentale-workspace at bounding box center [669, 329] width 1338 height 658
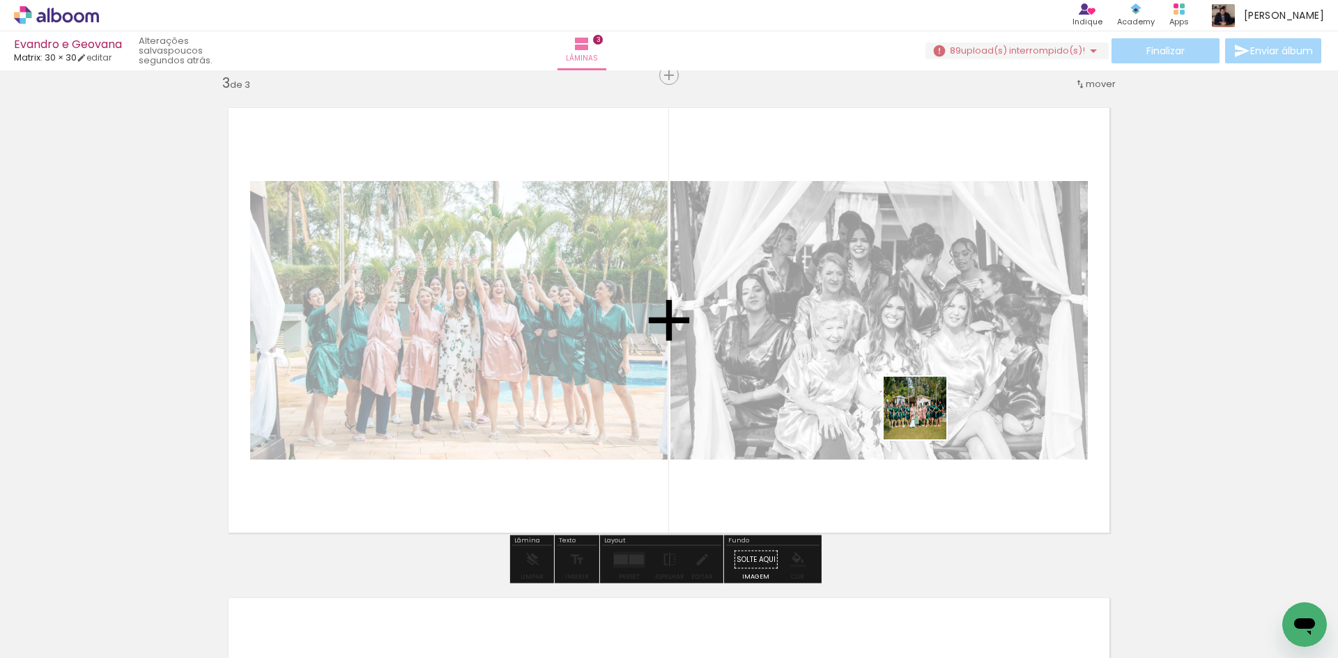
drag, startPoint x: 895, startPoint y: 492, endPoint x: 926, endPoint y: 418, distance: 80.2
click at [926, 418] on quentale-workspace at bounding box center [669, 329] width 1338 height 658
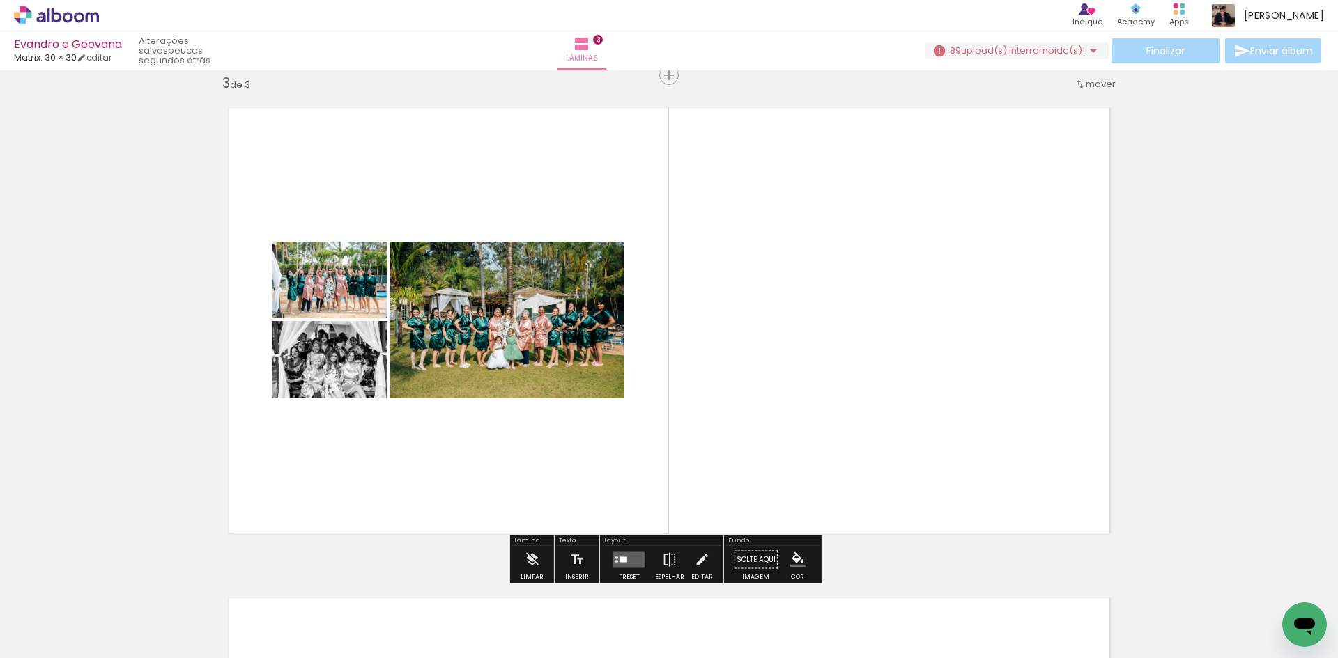
click at [636, 562] on quentale-layouter at bounding box center [629, 560] width 32 height 16
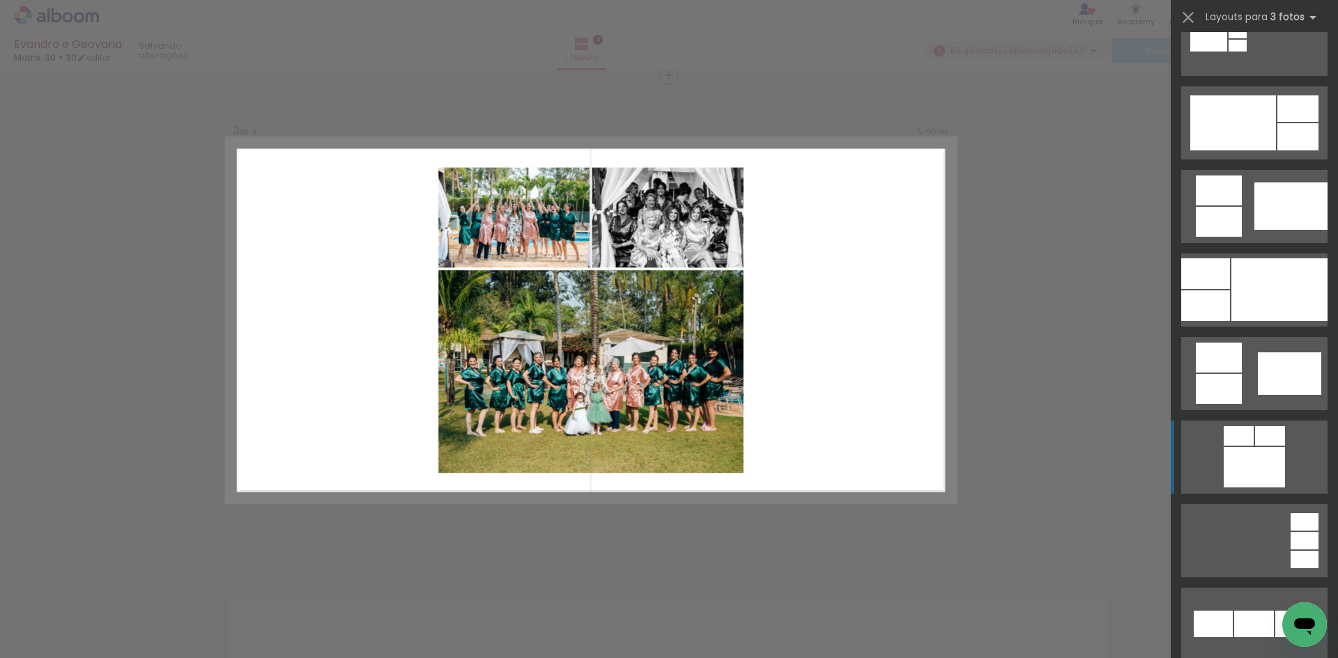
scroll to position [743, 0]
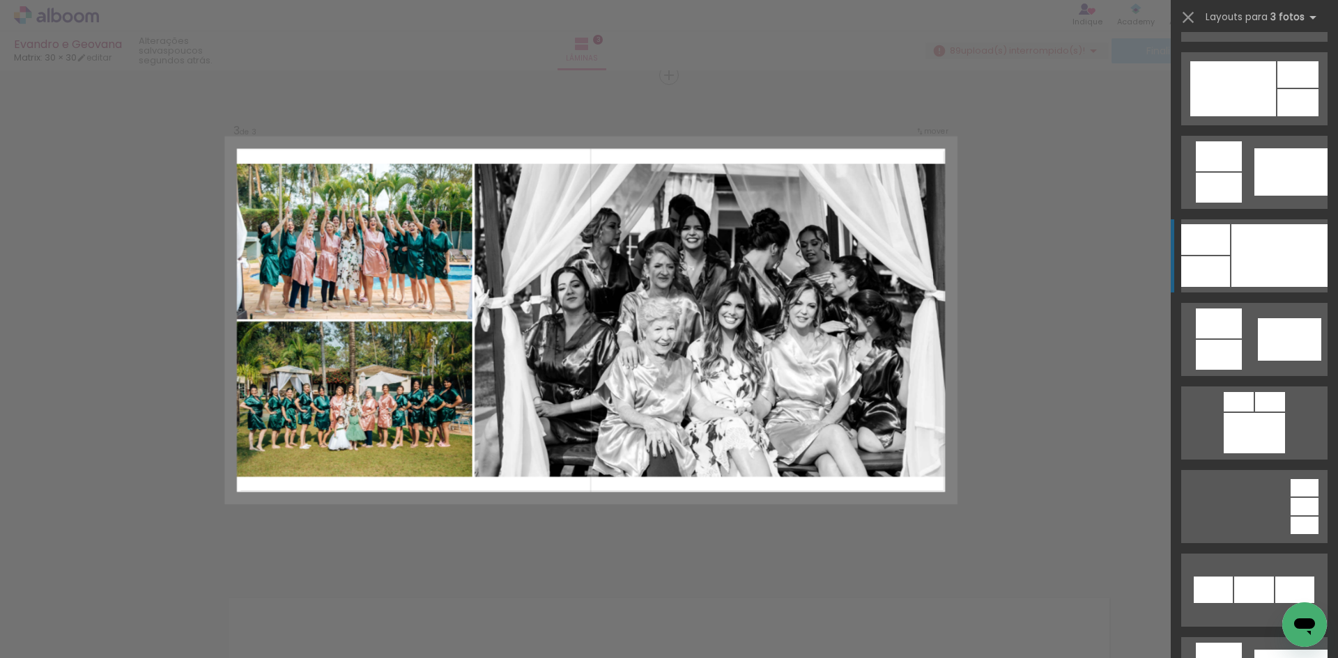
click at [1231, 264] on div at bounding box center [1279, 255] width 96 height 63
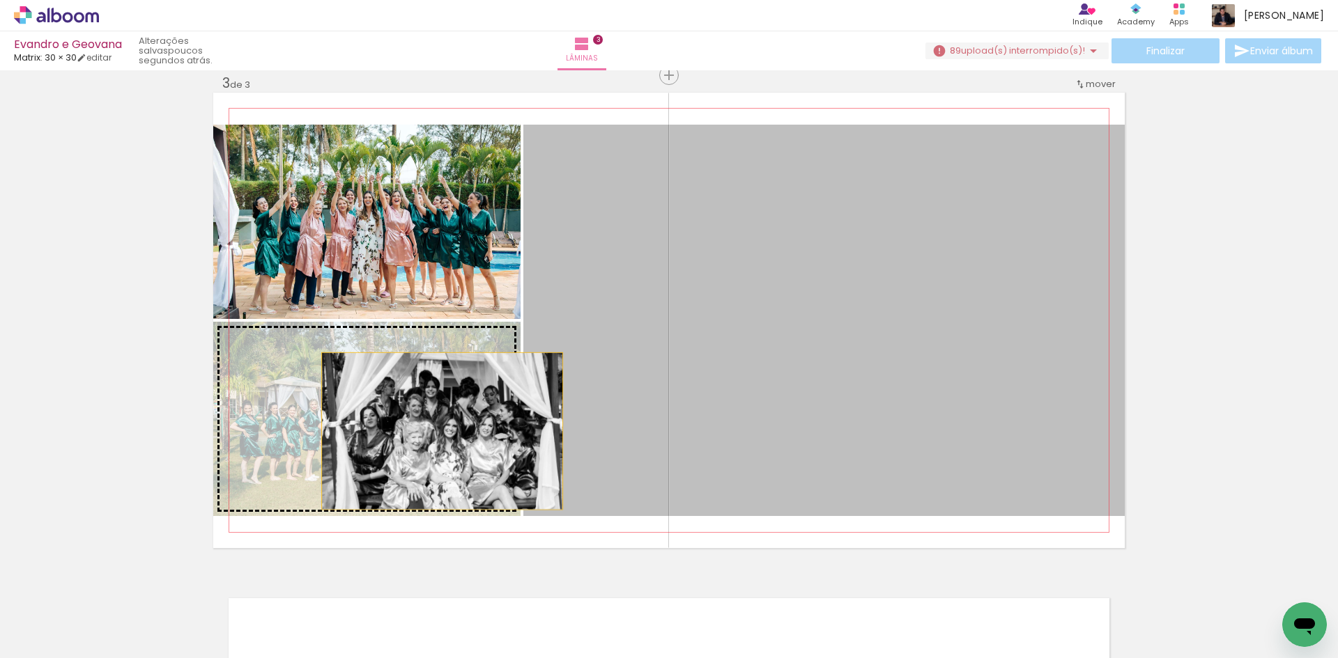
drag, startPoint x: 829, startPoint y: 406, endPoint x: 417, endPoint y: 438, distance: 413.7
click at [0, 0] on slot at bounding box center [0, 0] width 0 height 0
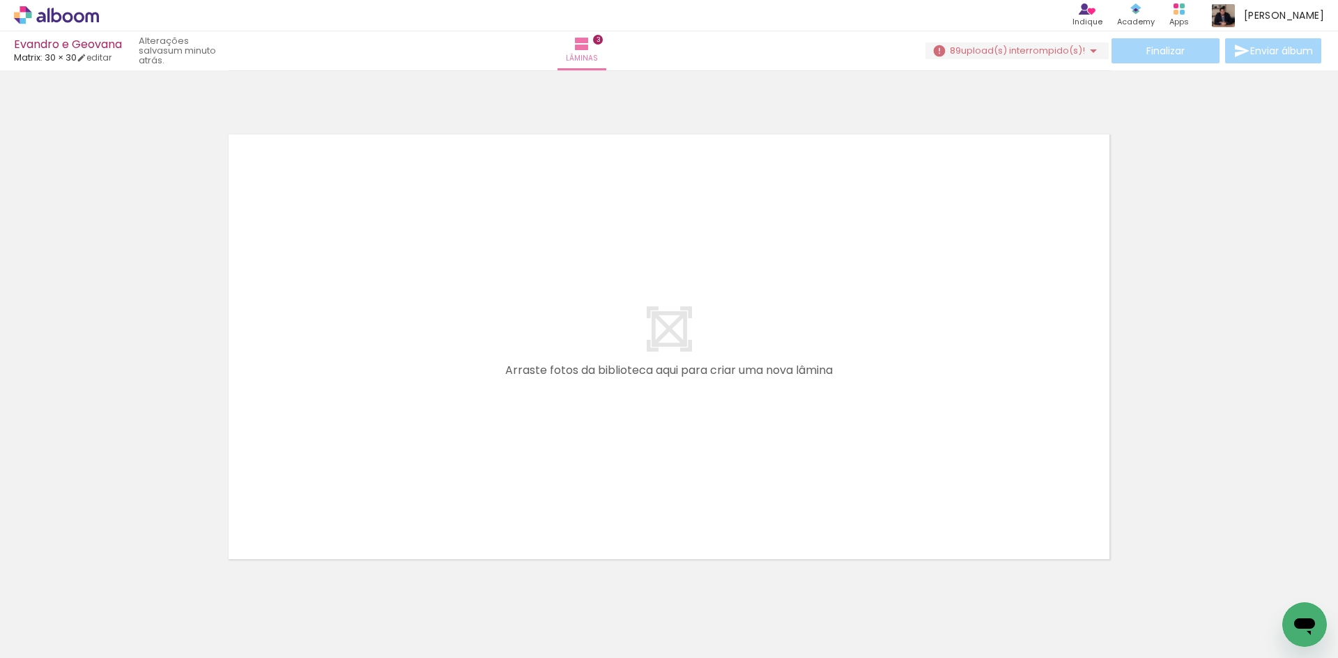
scroll to position [0, 660]
drag, startPoint x: 272, startPoint y: 624, endPoint x: 330, endPoint y: 440, distance: 193.5
click at [330, 440] on quentale-workspace at bounding box center [669, 329] width 1338 height 658
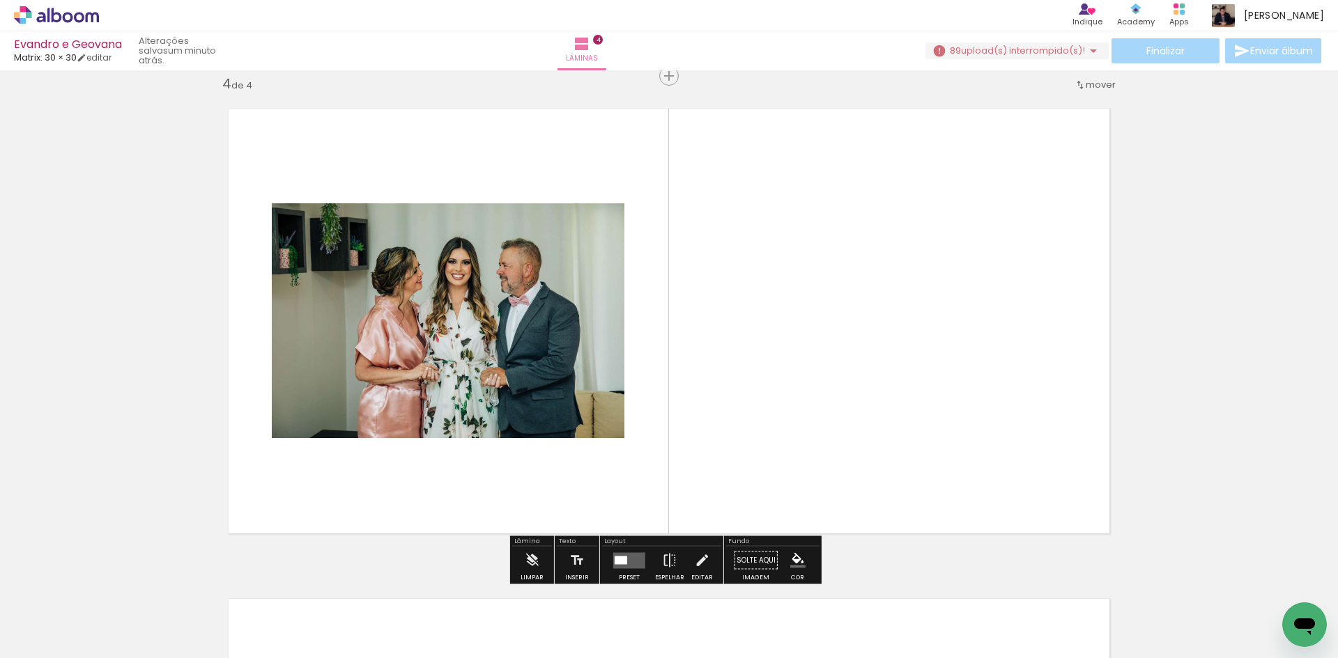
scroll to position [1490, 0]
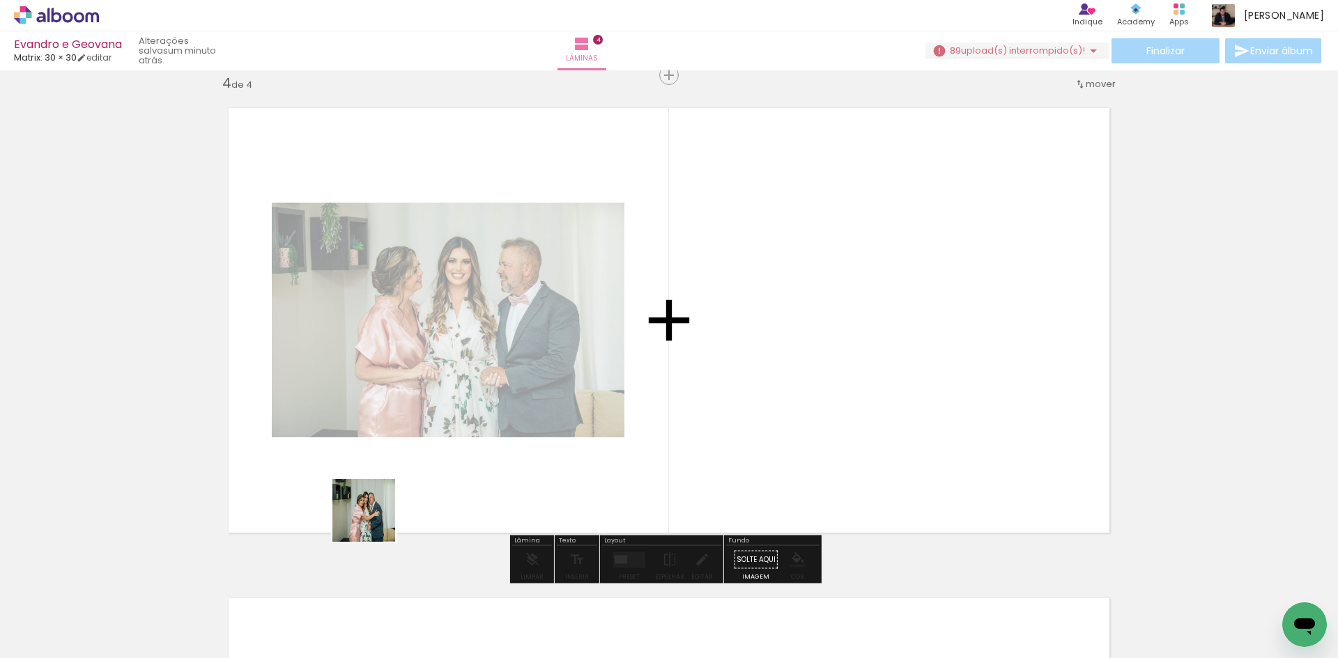
drag, startPoint x: 350, startPoint y: 609, endPoint x: 418, endPoint y: 447, distance: 175.8
click at [418, 447] on quentale-workspace at bounding box center [669, 329] width 1338 height 658
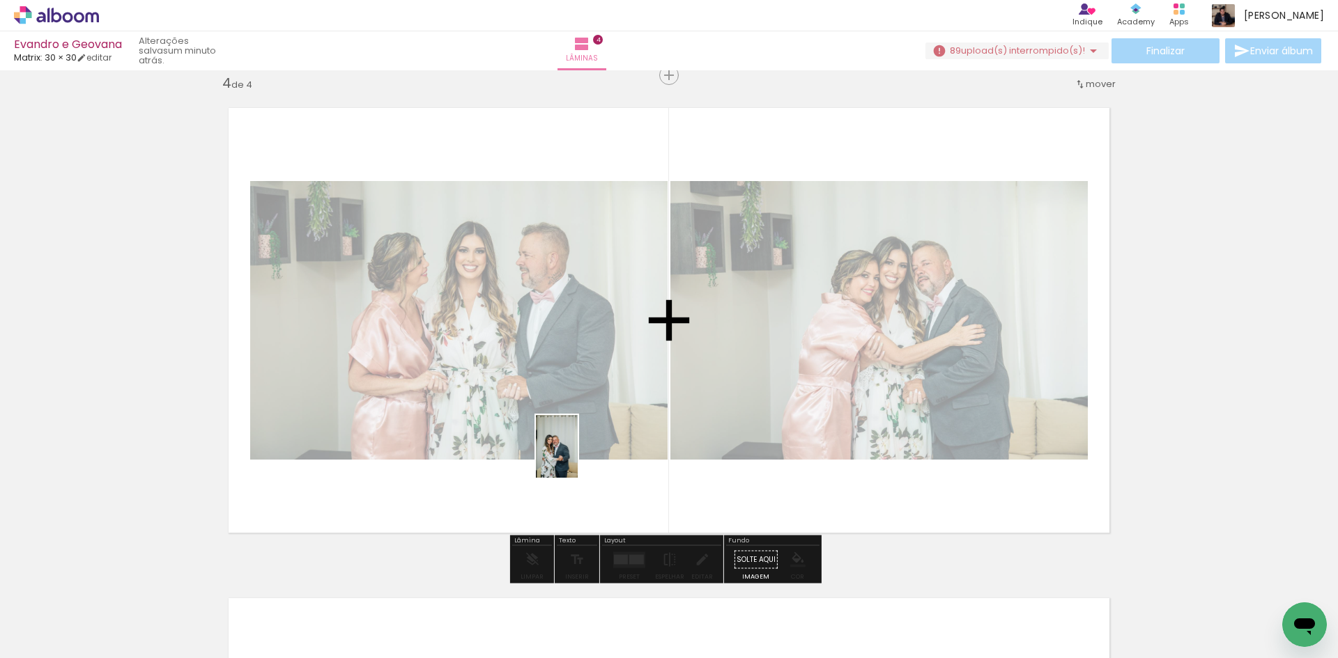
drag, startPoint x: 438, startPoint y: 612, endPoint x: 578, endPoint y: 457, distance: 209.2
click at [578, 457] on quentale-workspace at bounding box center [669, 329] width 1338 height 658
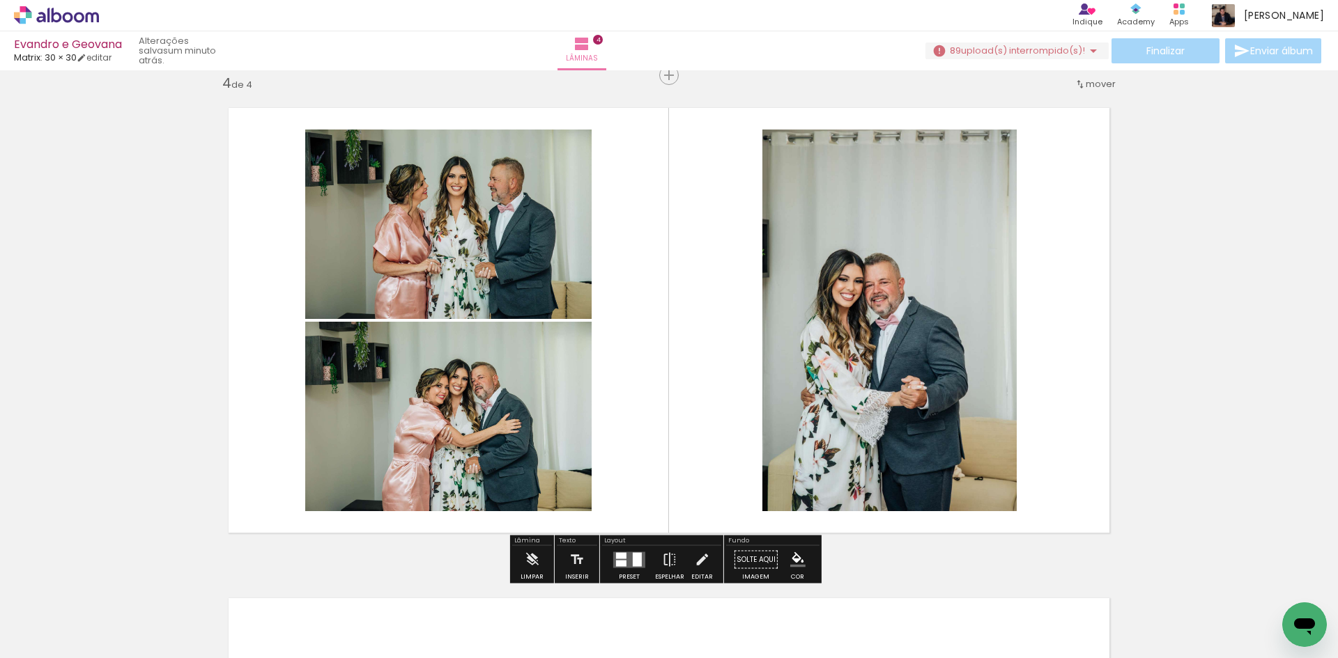
click at [623, 570] on div at bounding box center [629, 560] width 38 height 28
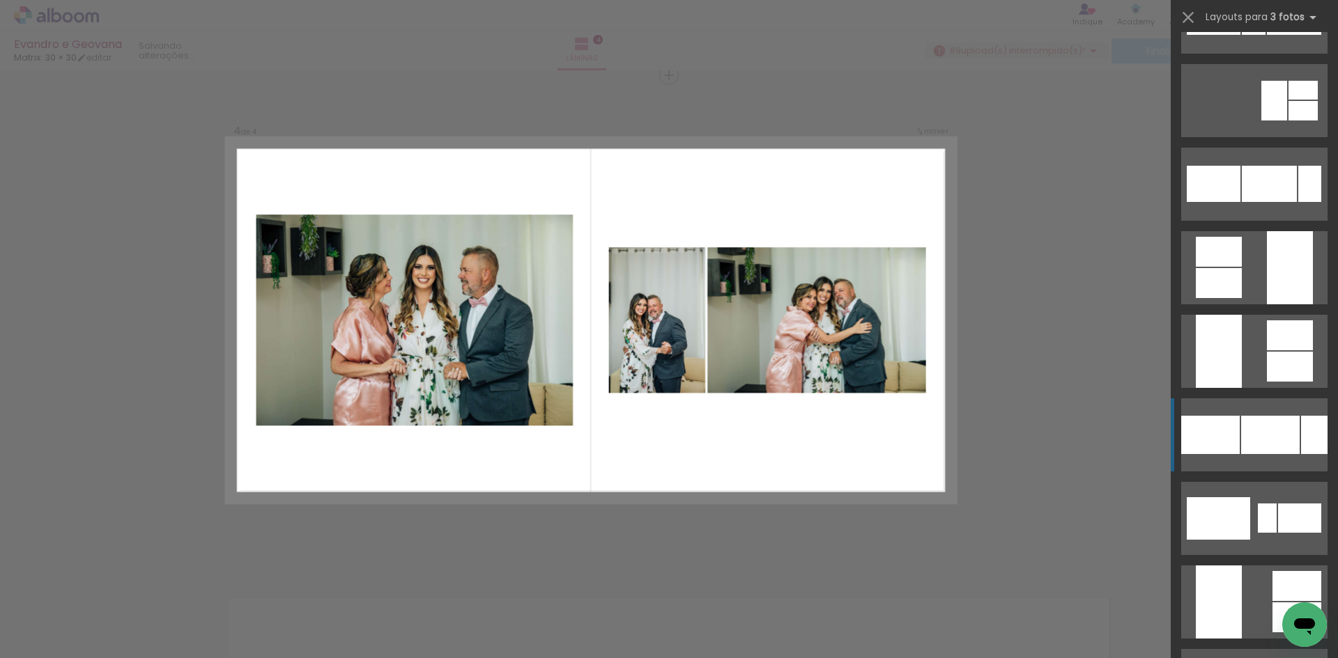
scroll to position [1487, 0]
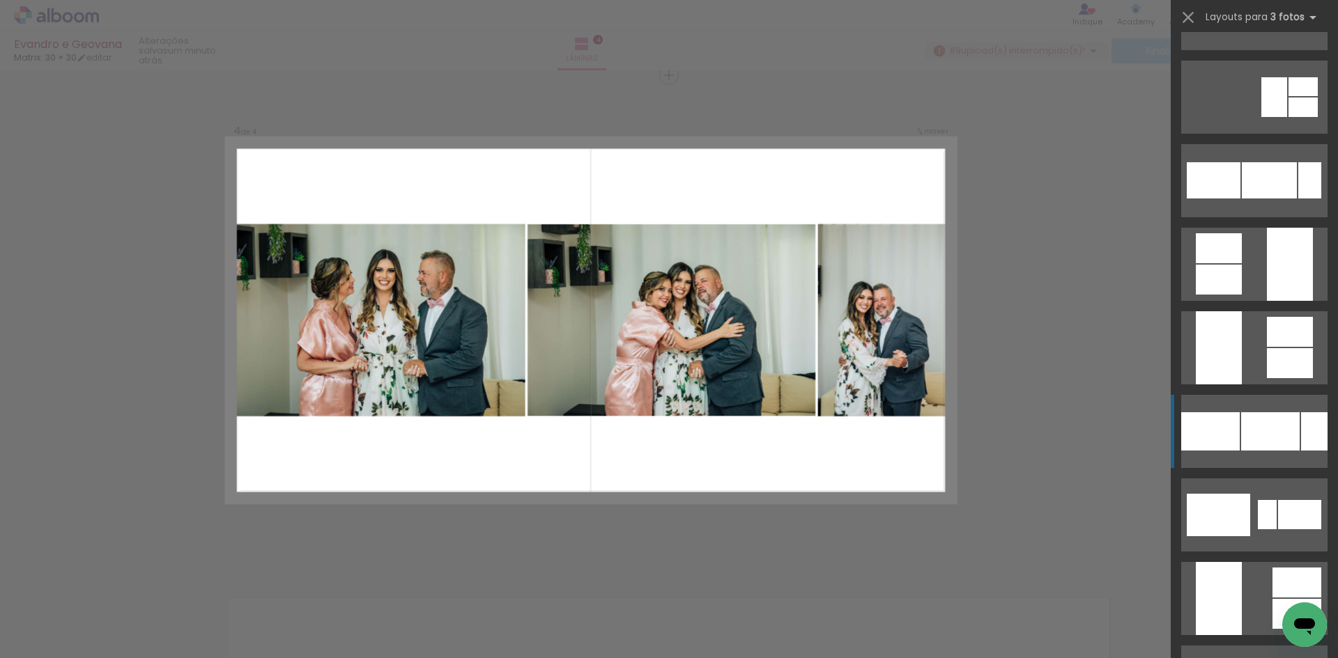
click at [1259, 431] on div at bounding box center [1270, 431] width 59 height 38
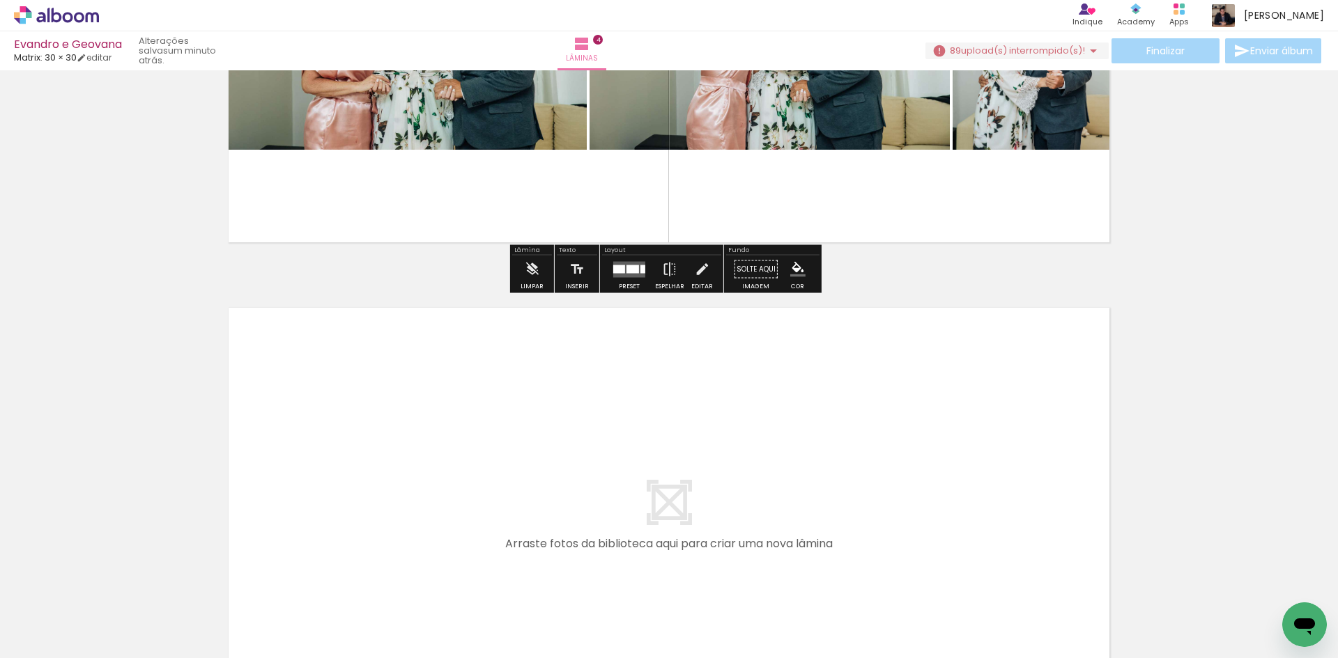
scroll to position [1862, 0]
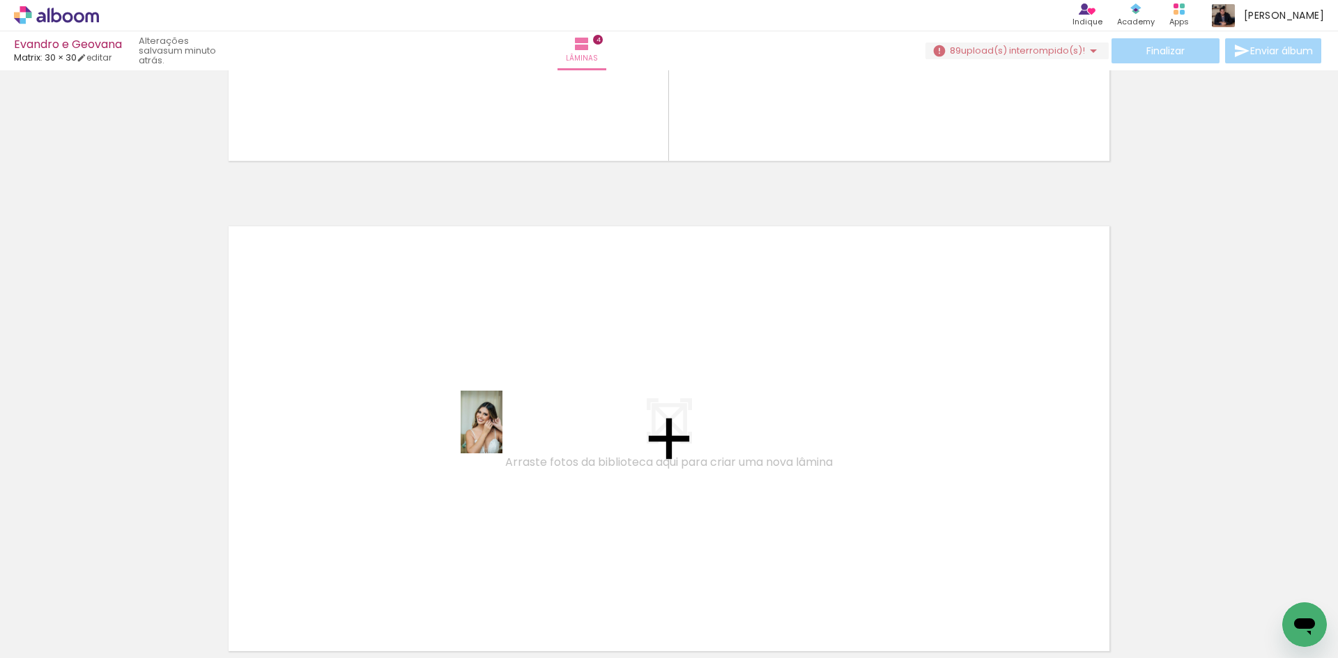
drag, startPoint x: 498, startPoint y: 562, endPoint x: 502, endPoint y: 433, distance: 129.7
click at [502, 433] on quentale-workspace at bounding box center [669, 329] width 1338 height 658
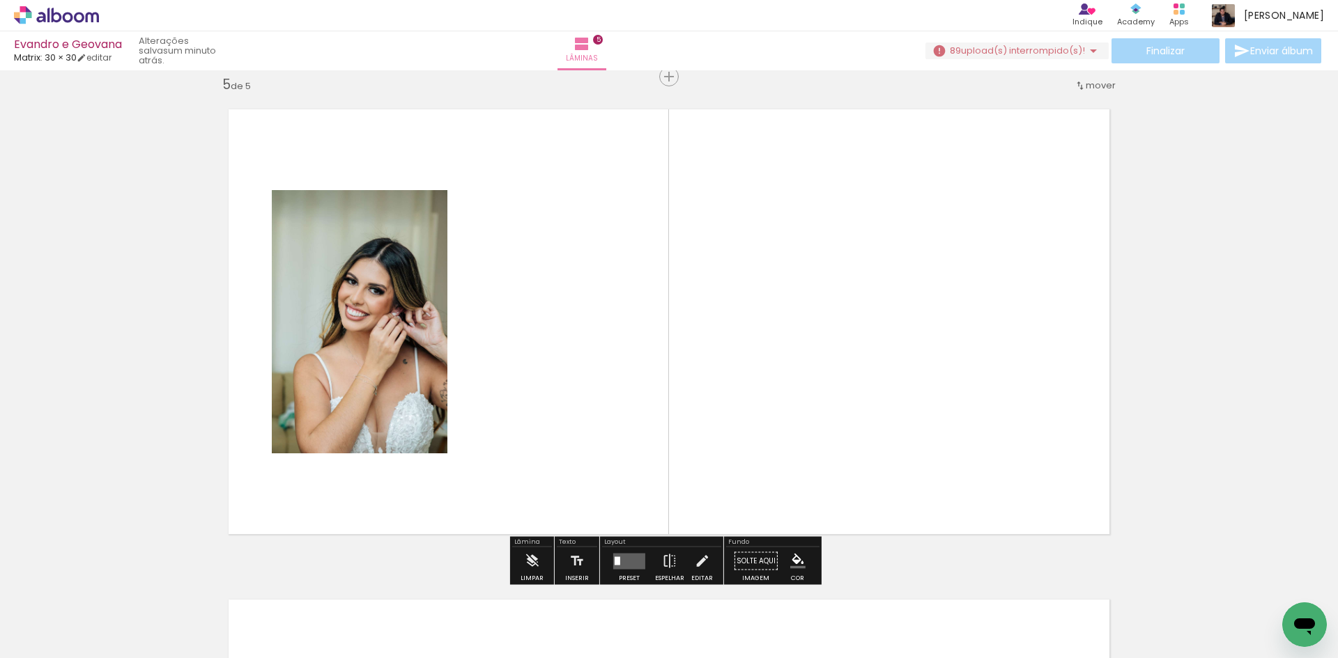
scroll to position [1980, 0]
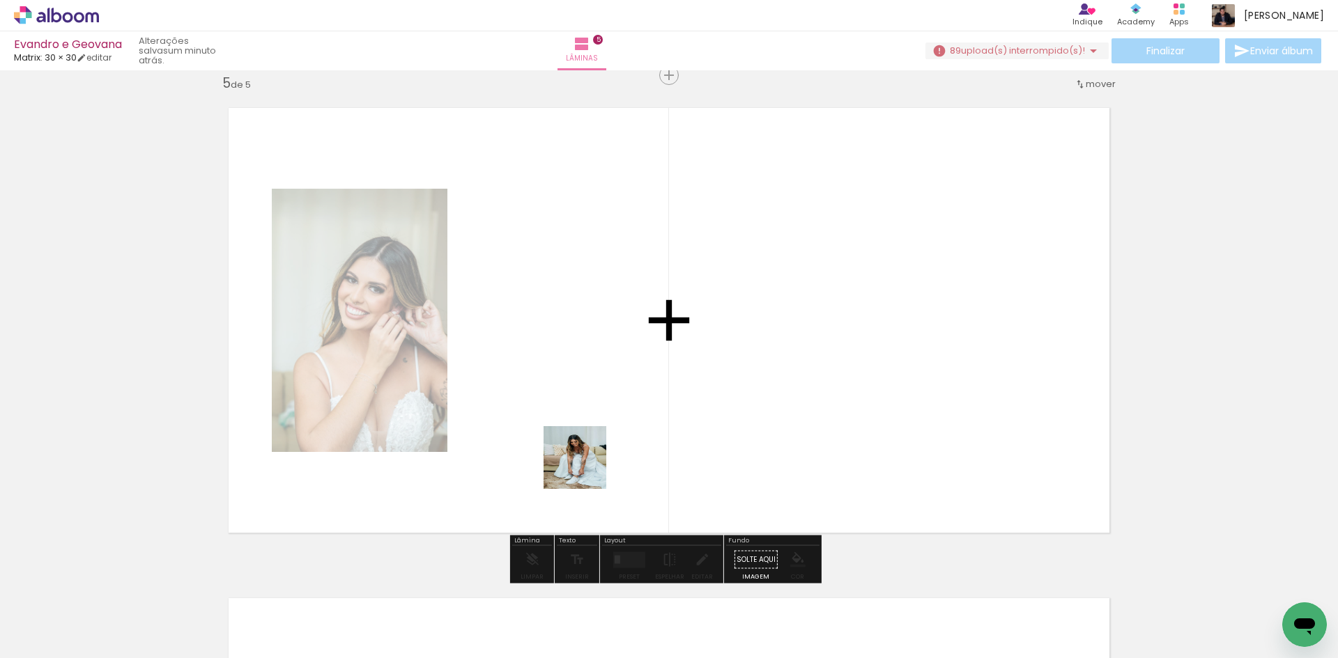
drag, startPoint x: 580, startPoint y: 520, endPoint x: 586, endPoint y: 424, distance: 97.0
click at [586, 424] on quentale-workspace at bounding box center [669, 329] width 1338 height 658
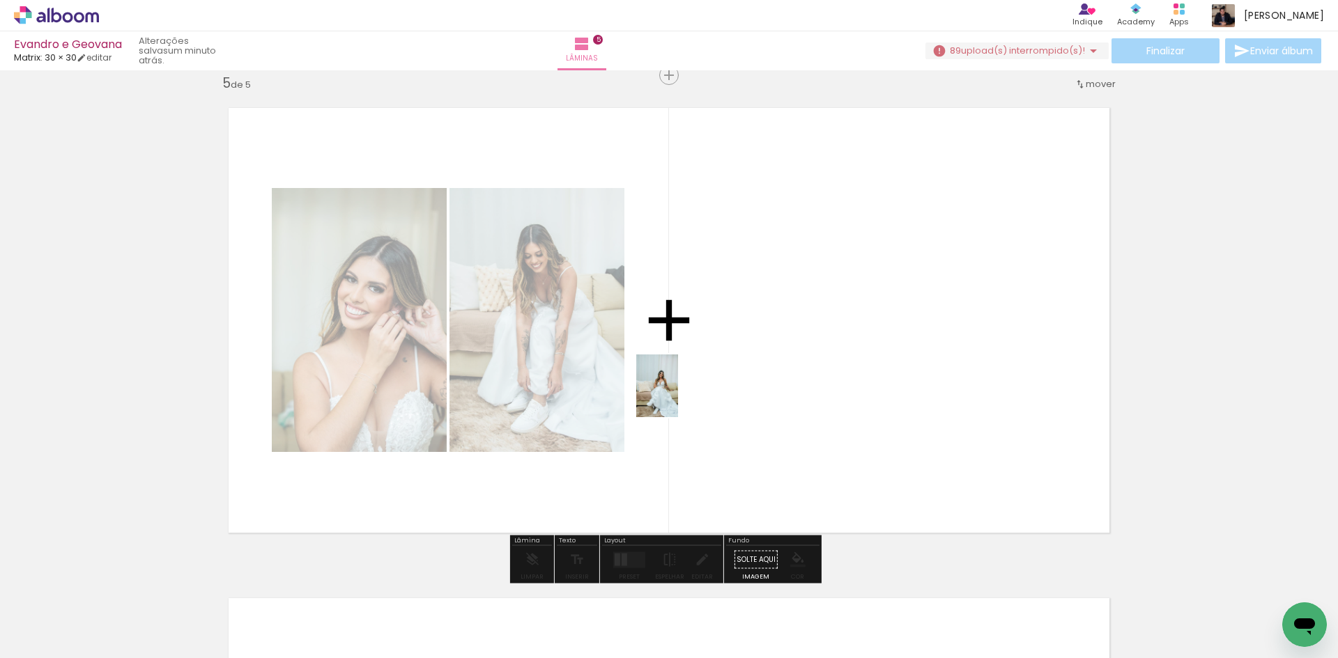
drag, startPoint x: 645, startPoint y: 603, endPoint x: 681, endPoint y: 397, distance: 208.7
click at [682, 389] on quentale-workspace at bounding box center [669, 329] width 1338 height 658
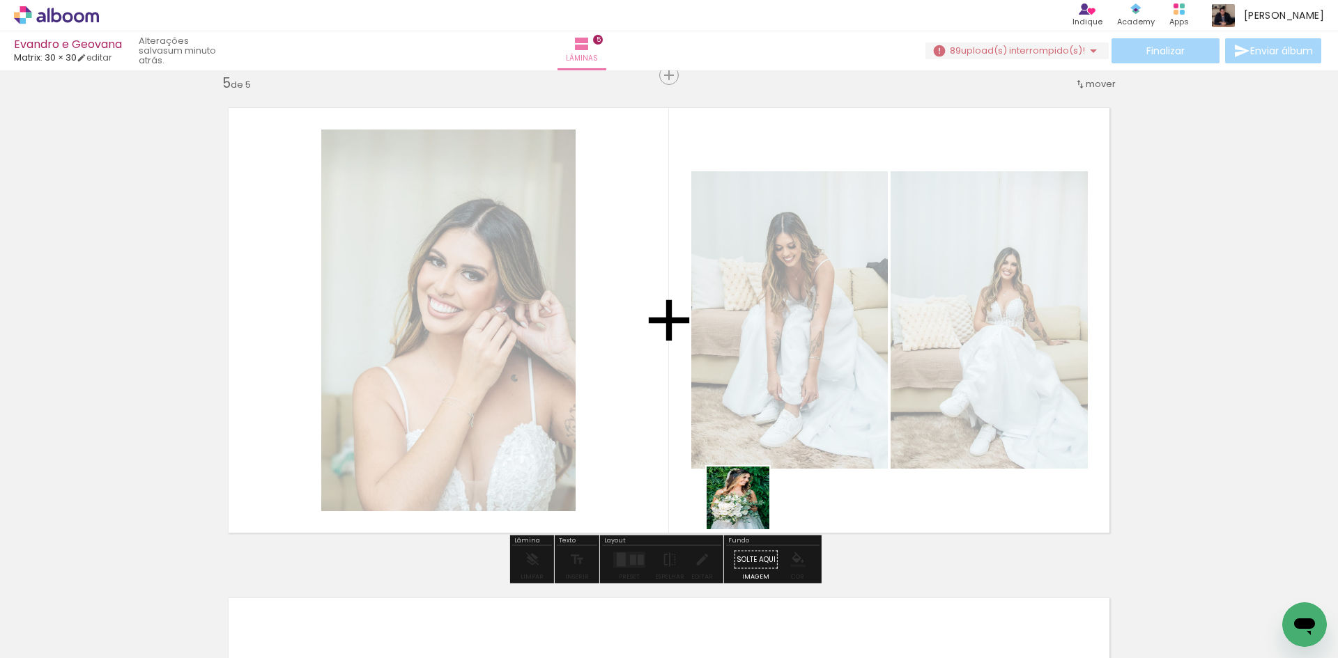
drag, startPoint x: 748, startPoint y: 509, endPoint x: 768, endPoint y: 421, distance: 89.9
click at [768, 421] on quentale-workspace at bounding box center [669, 329] width 1338 height 658
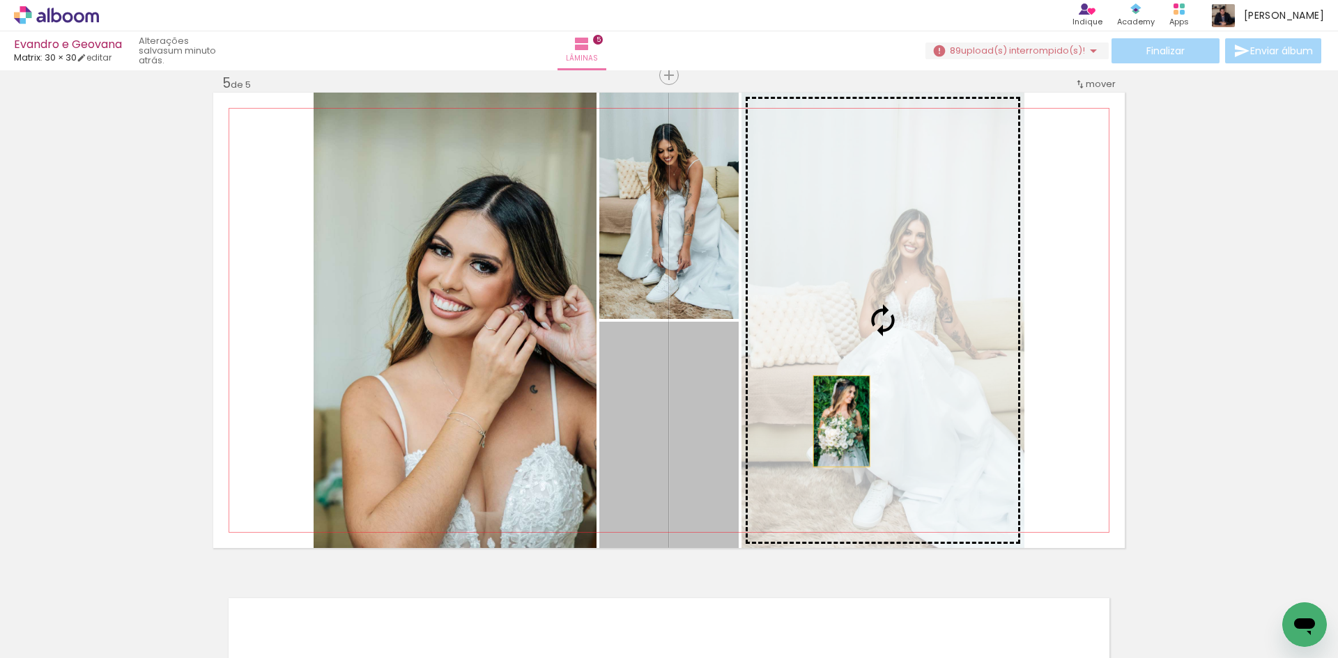
drag, startPoint x: 696, startPoint y: 451, endPoint x: 874, endPoint y: 415, distance: 181.3
click at [0, 0] on slot at bounding box center [0, 0] width 0 height 0
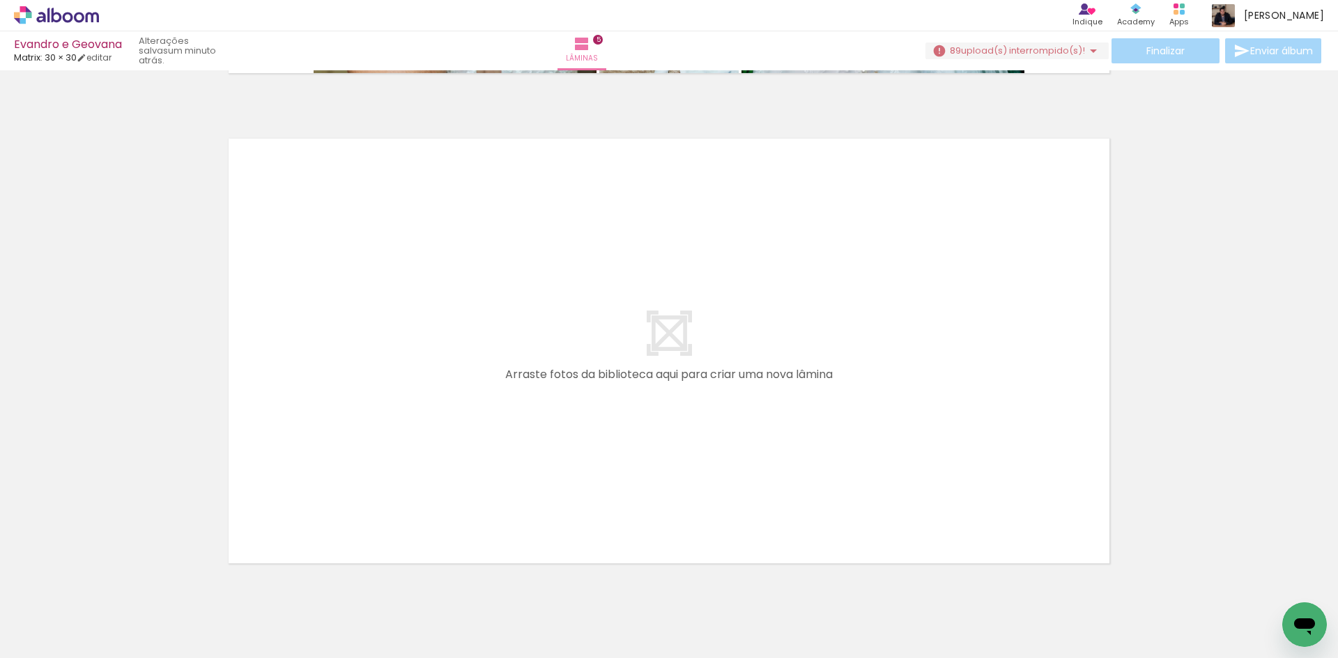
scroll to position [2444, 0]
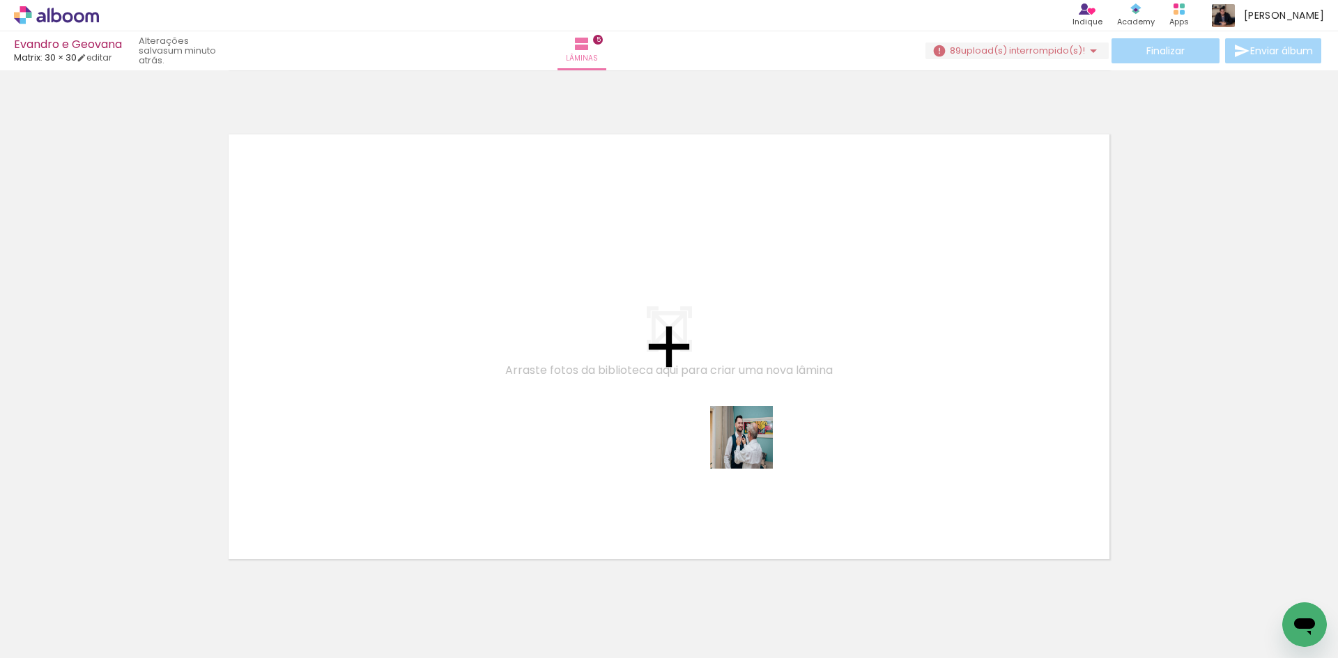
drag, startPoint x: 766, startPoint y: 473, endPoint x: 712, endPoint y: 376, distance: 111.7
click at [712, 376] on quentale-workspace at bounding box center [669, 329] width 1338 height 658
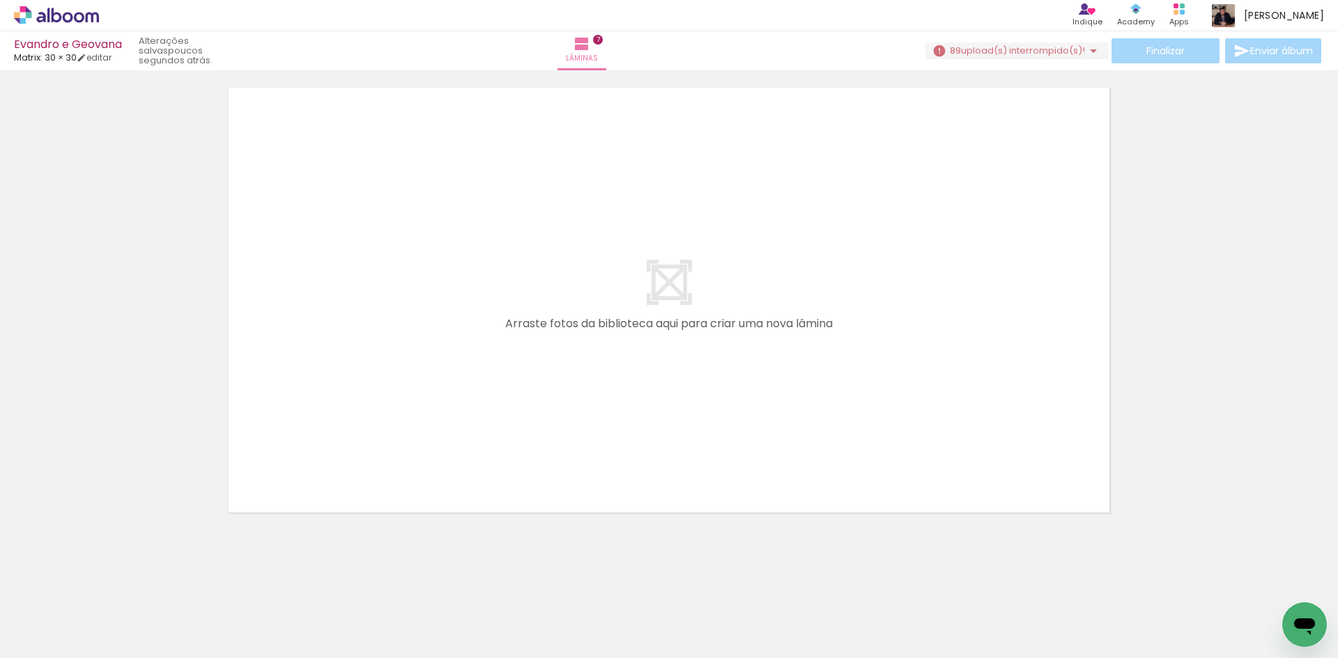
scroll to position [0, 1466]
click at [468, 608] on div at bounding box center [468, 611] width 46 height 69
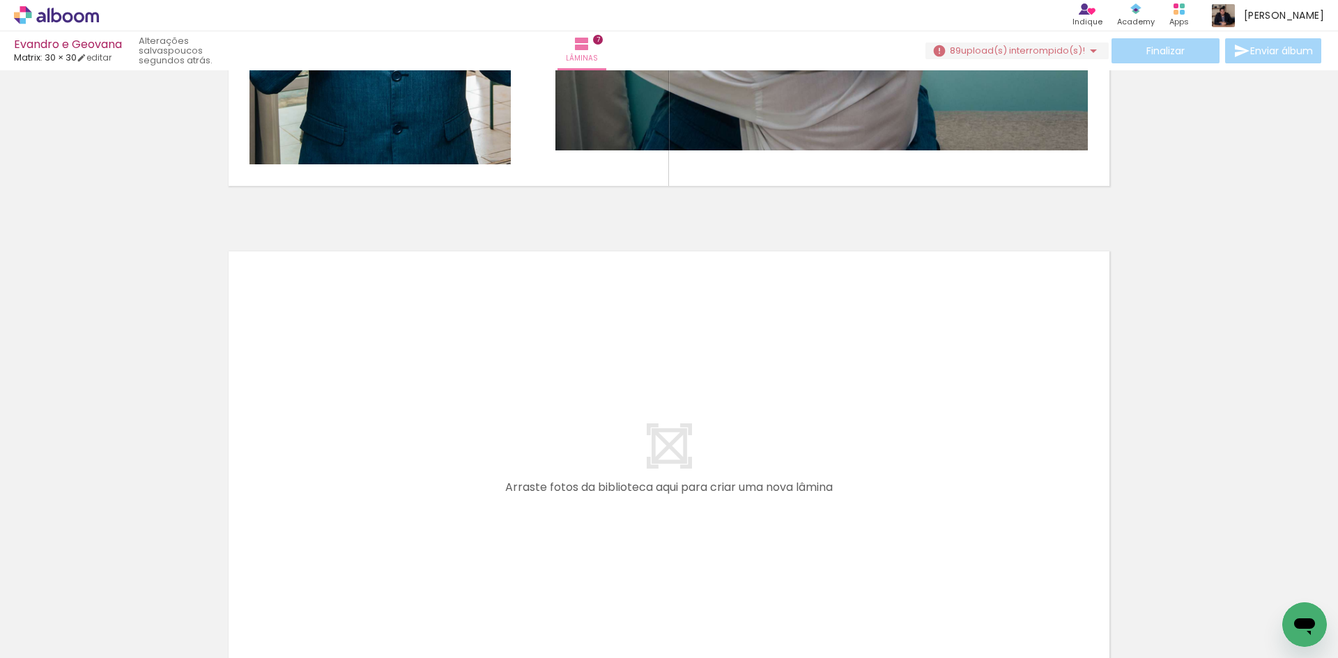
scroll to position [3286, 0]
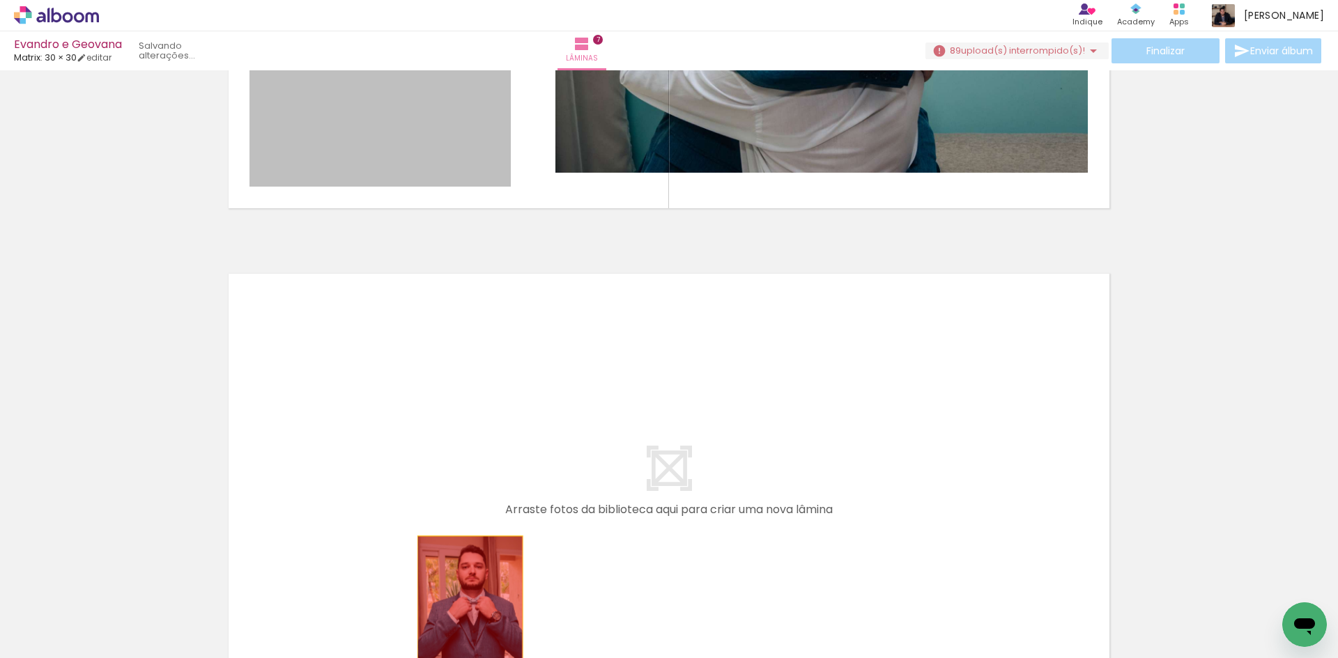
drag, startPoint x: 433, startPoint y: 159, endPoint x: 463, endPoint y: 615, distance: 456.6
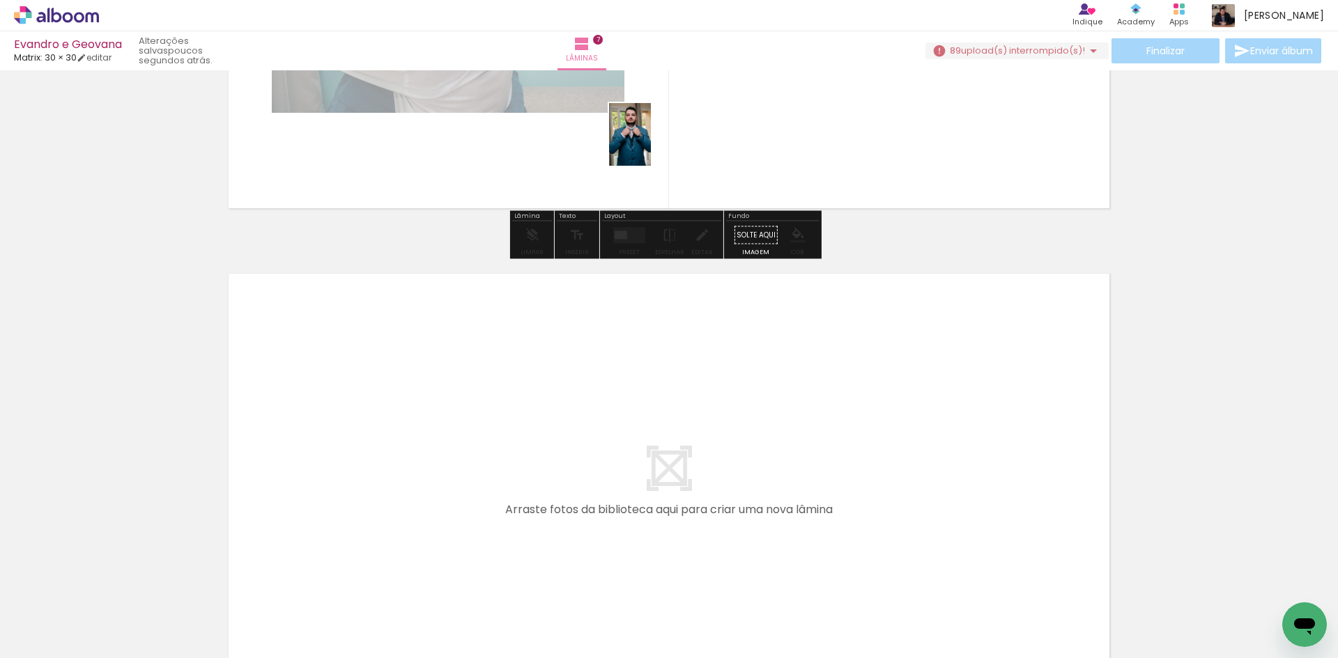
drag, startPoint x: 488, startPoint y: 556, endPoint x: 748, endPoint y: 145, distance: 485.9
click at [748, 145] on quentale-workspace at bounding box center [669, 329] width 1338 height 658
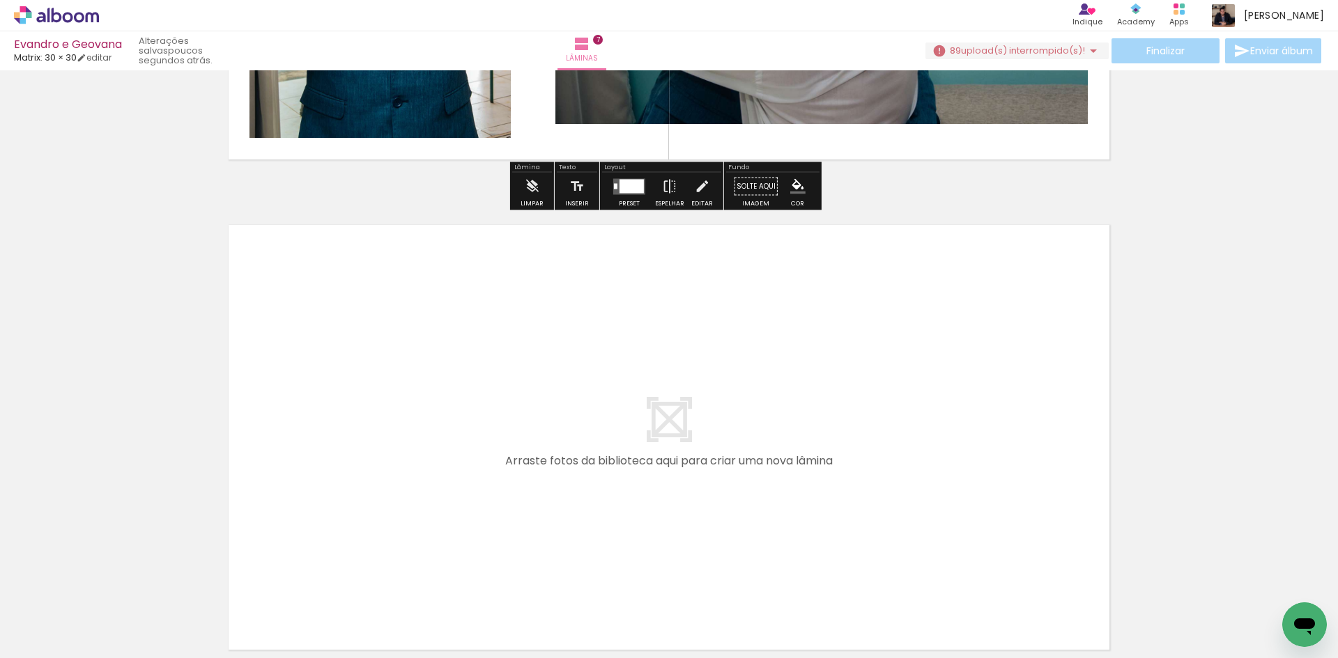
scroll to position [3379, 0]
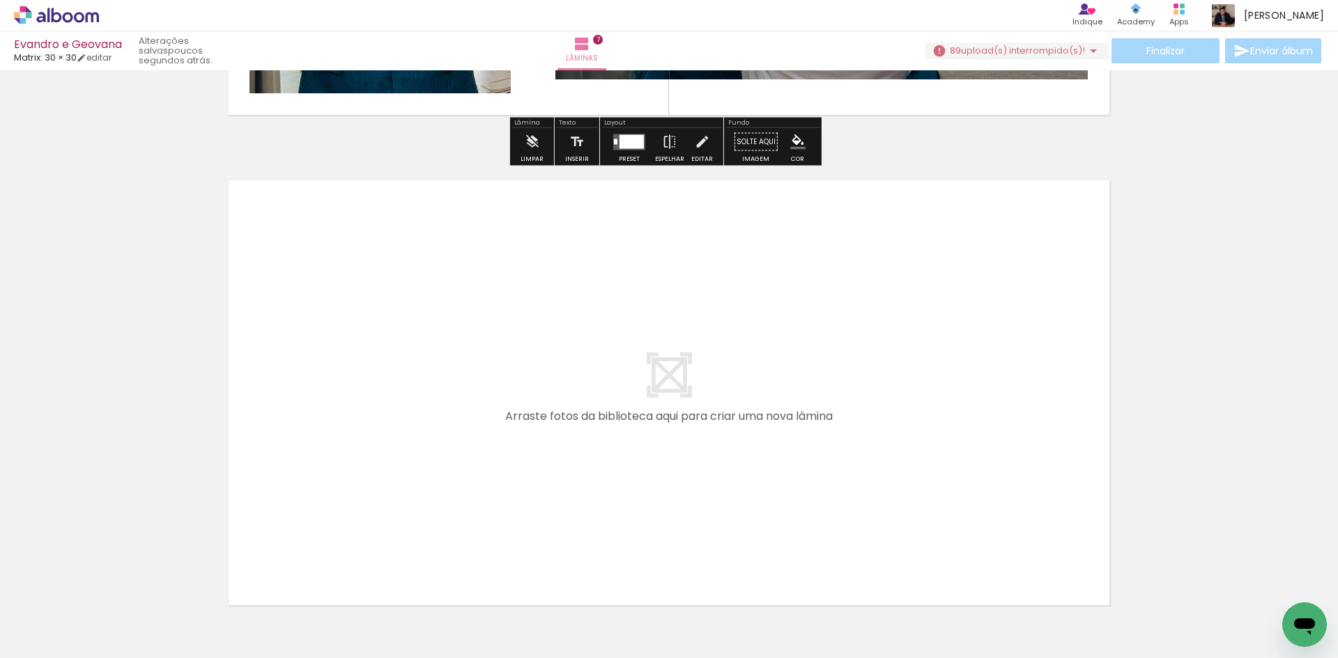
click at [988, 47] on span "upload(s) interrompido(s)!" at bounding box center [1023, 50] width 124 height 13
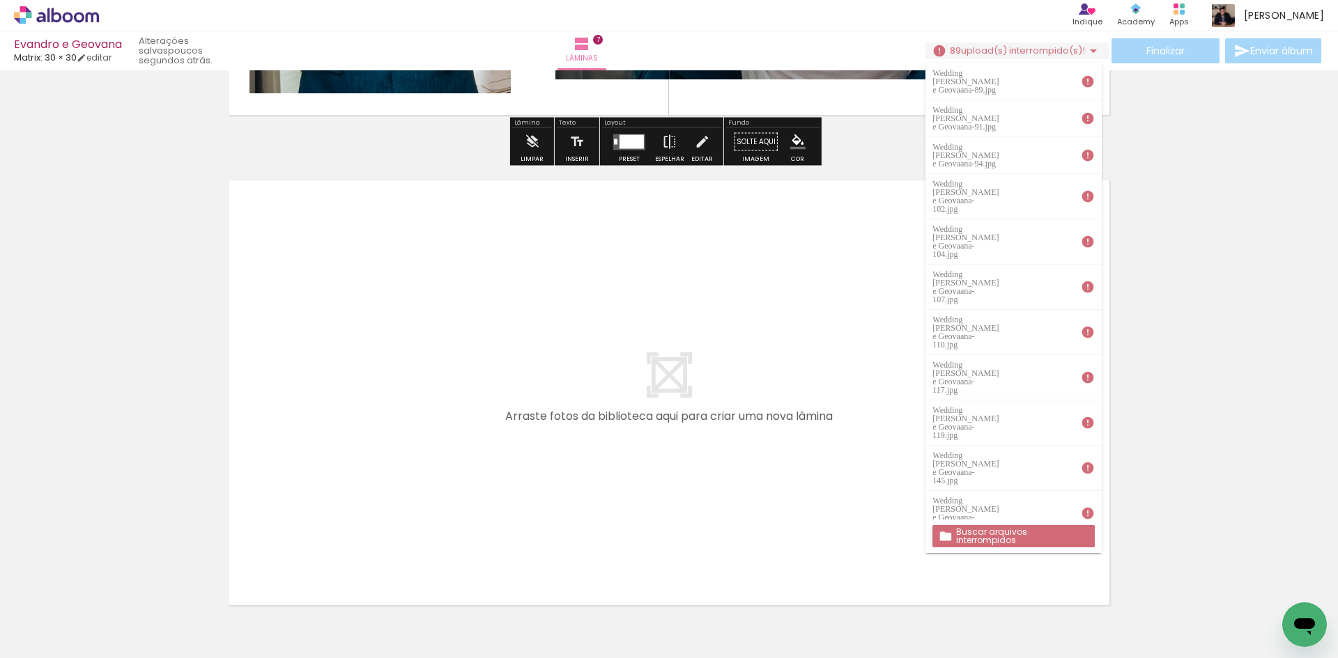
click at [0, 0] on slot "Buscar arquivos interrompidos" at bounding box center [0, 0] width 0 height 0
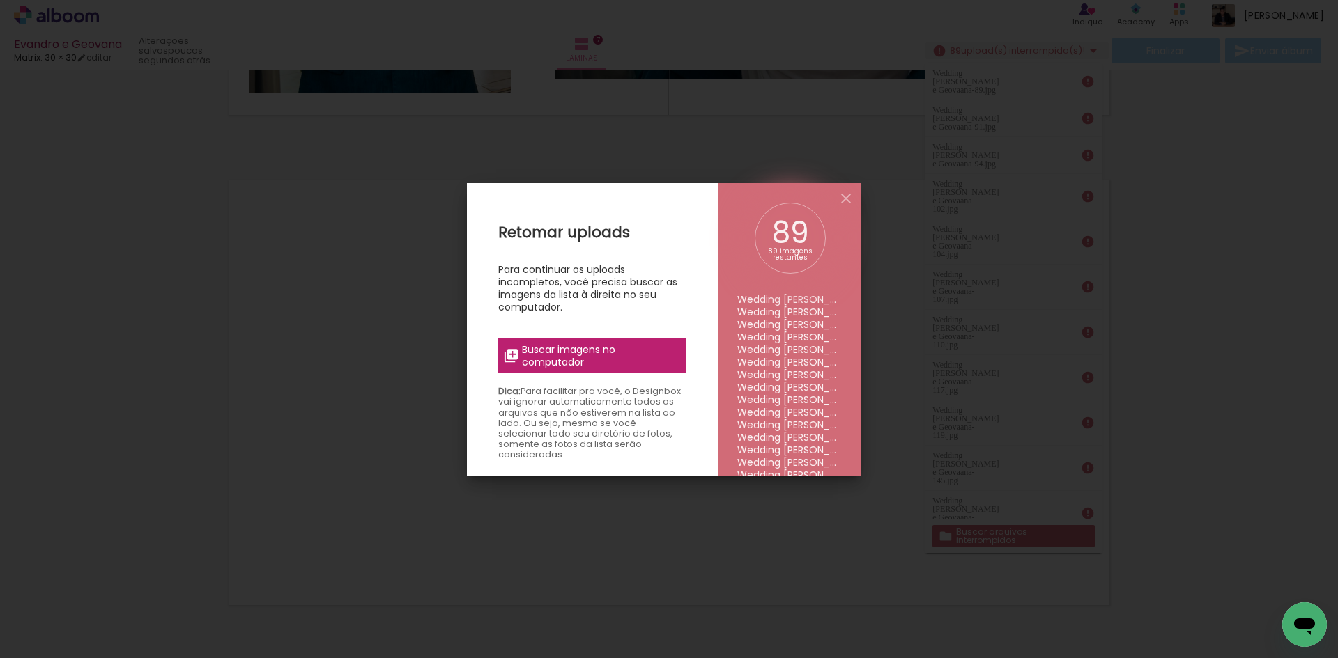
click at [589, 351] on span "Buscar imagens no computador" at bounding box center [599, 355] width 155 height 25
click at [0, 0] on input "file" at bounding box center [0, 0] width 0 height 0
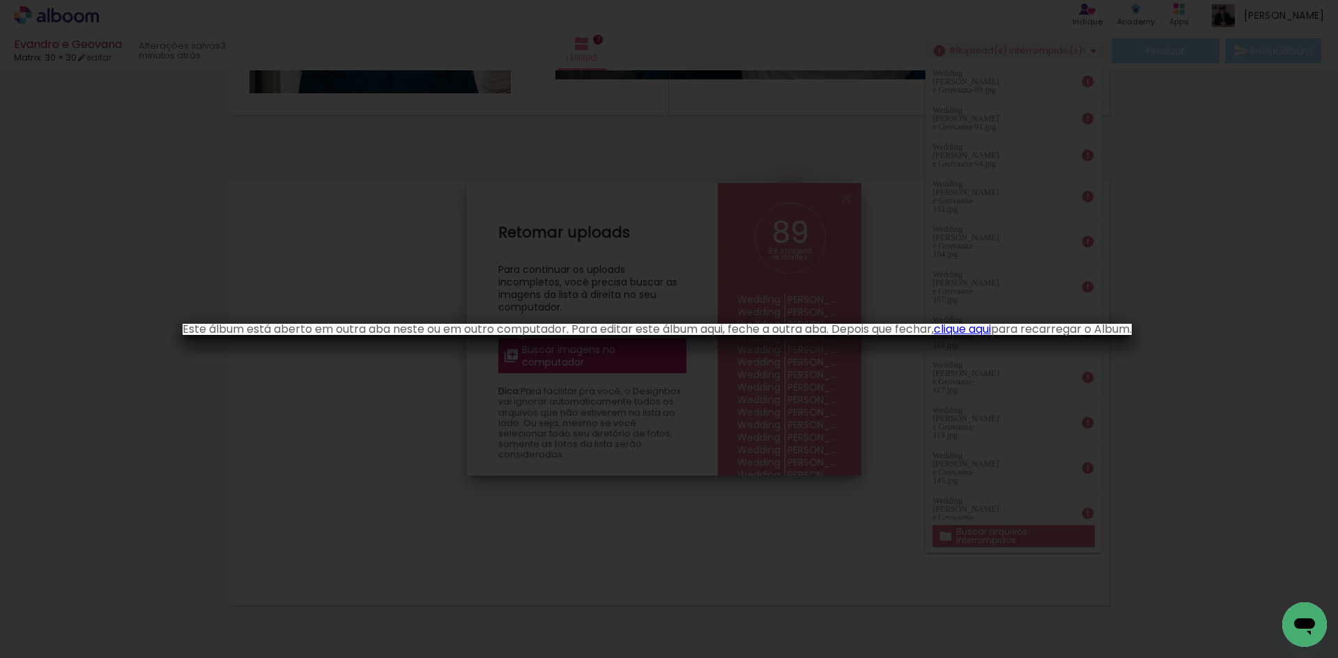
click at [1191, 244] on iron-overlay-backdrop at bounding box center [669, 329] width 1338 height 658
click at [991, 330] on link "clique aqui" at bounding box center [962, 329] width 57 height 16
